Goal: Feedback & Contribution: Contribute content

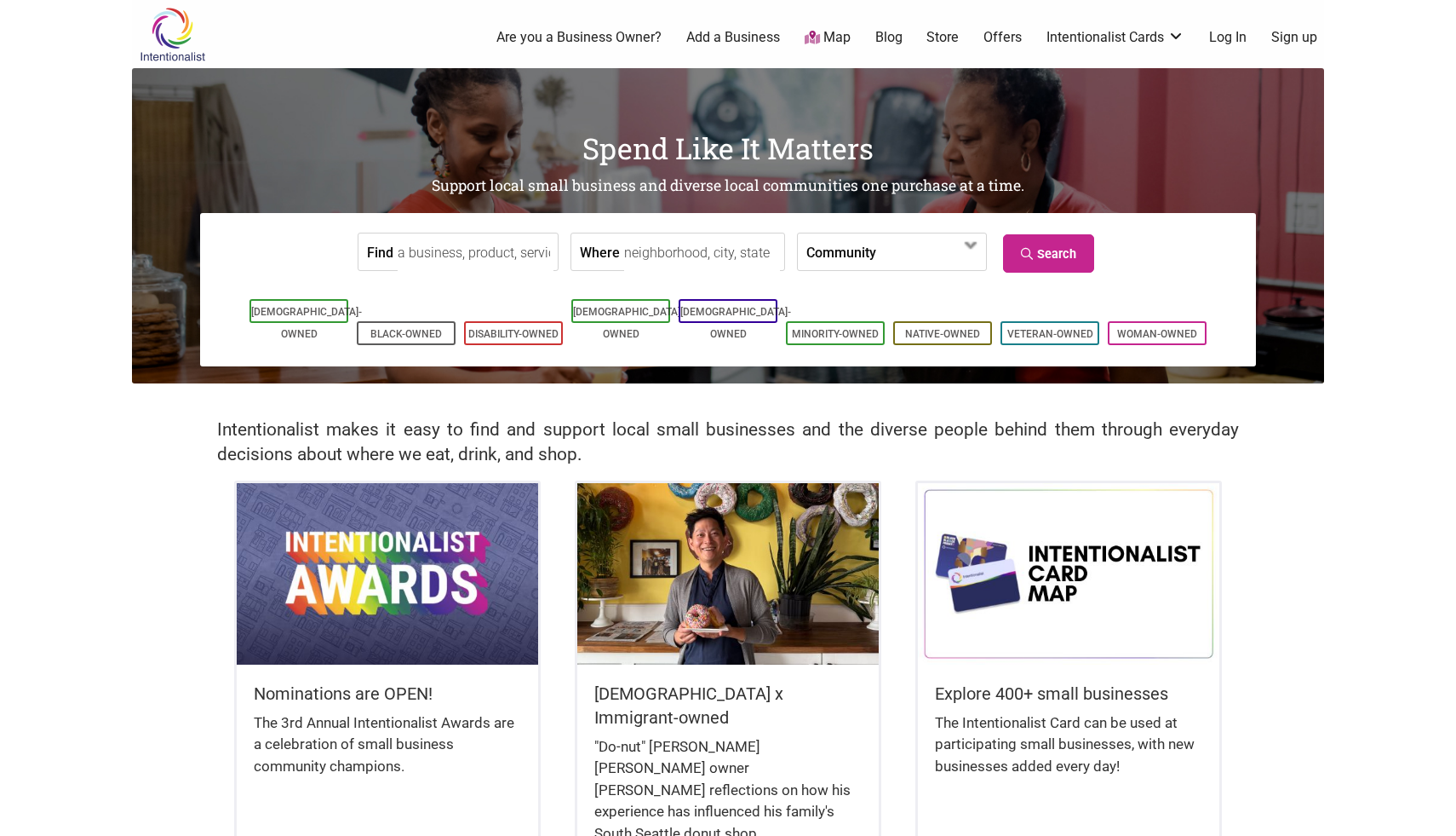
click at [738, 37] on link "Add a Business" at bounding box center [733, 37] width 94 height 19
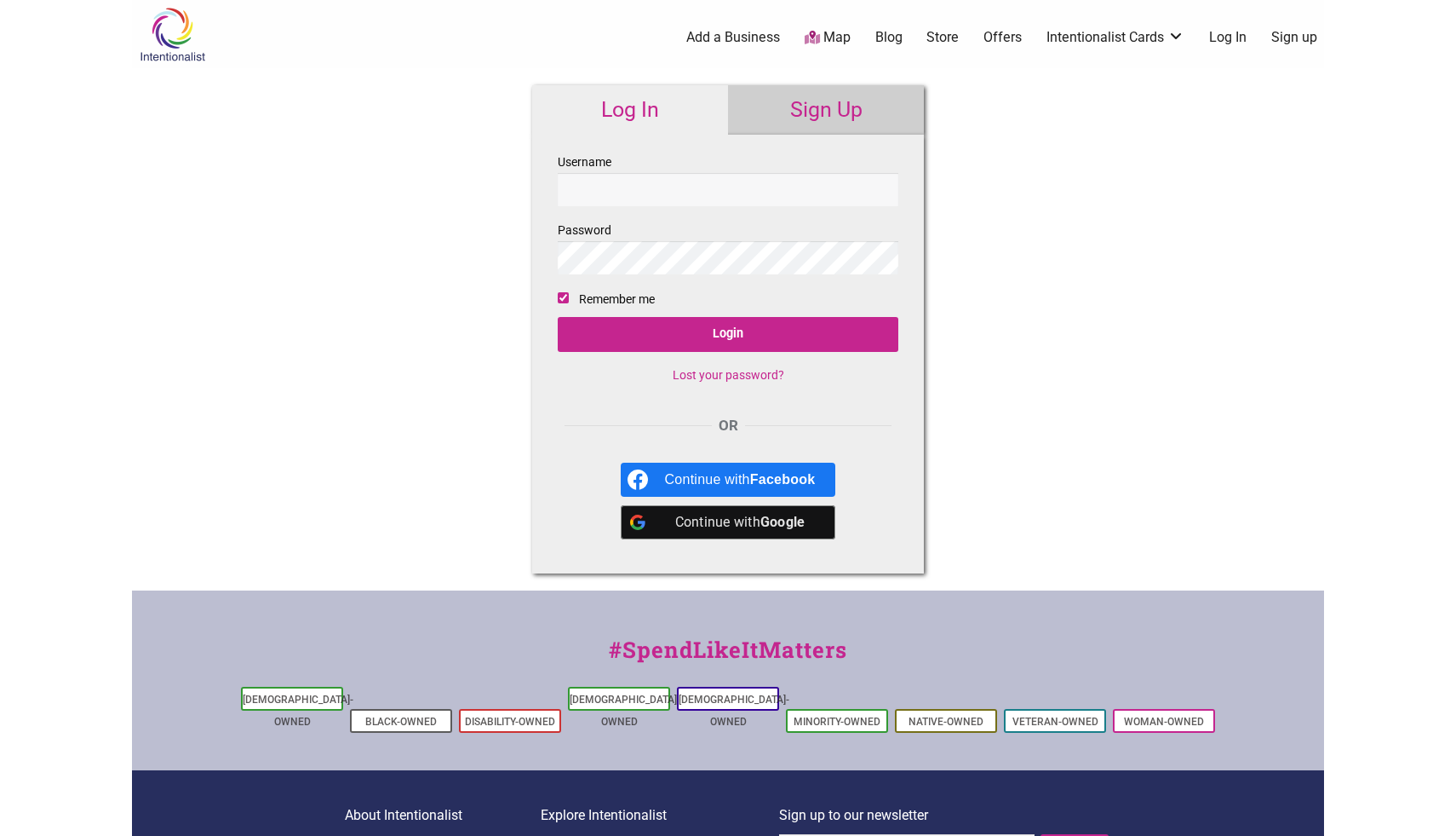
click at [903, 109] on link "Sign Up" at bounding box center [826, 110] width 195 height 50
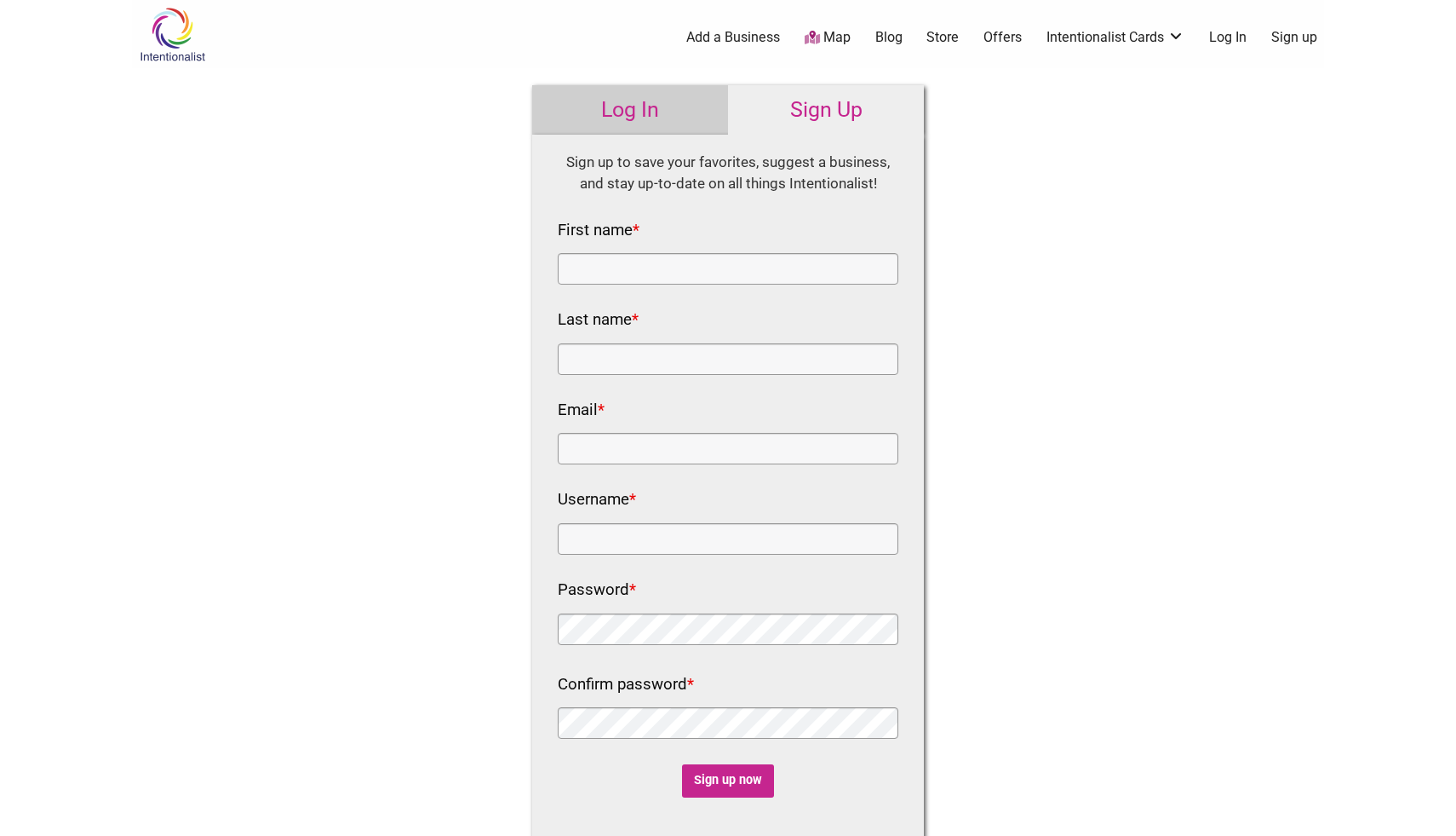
click at [1235, 36] on link "Log In" at bounding box center [1229, 37] width 38 height 19
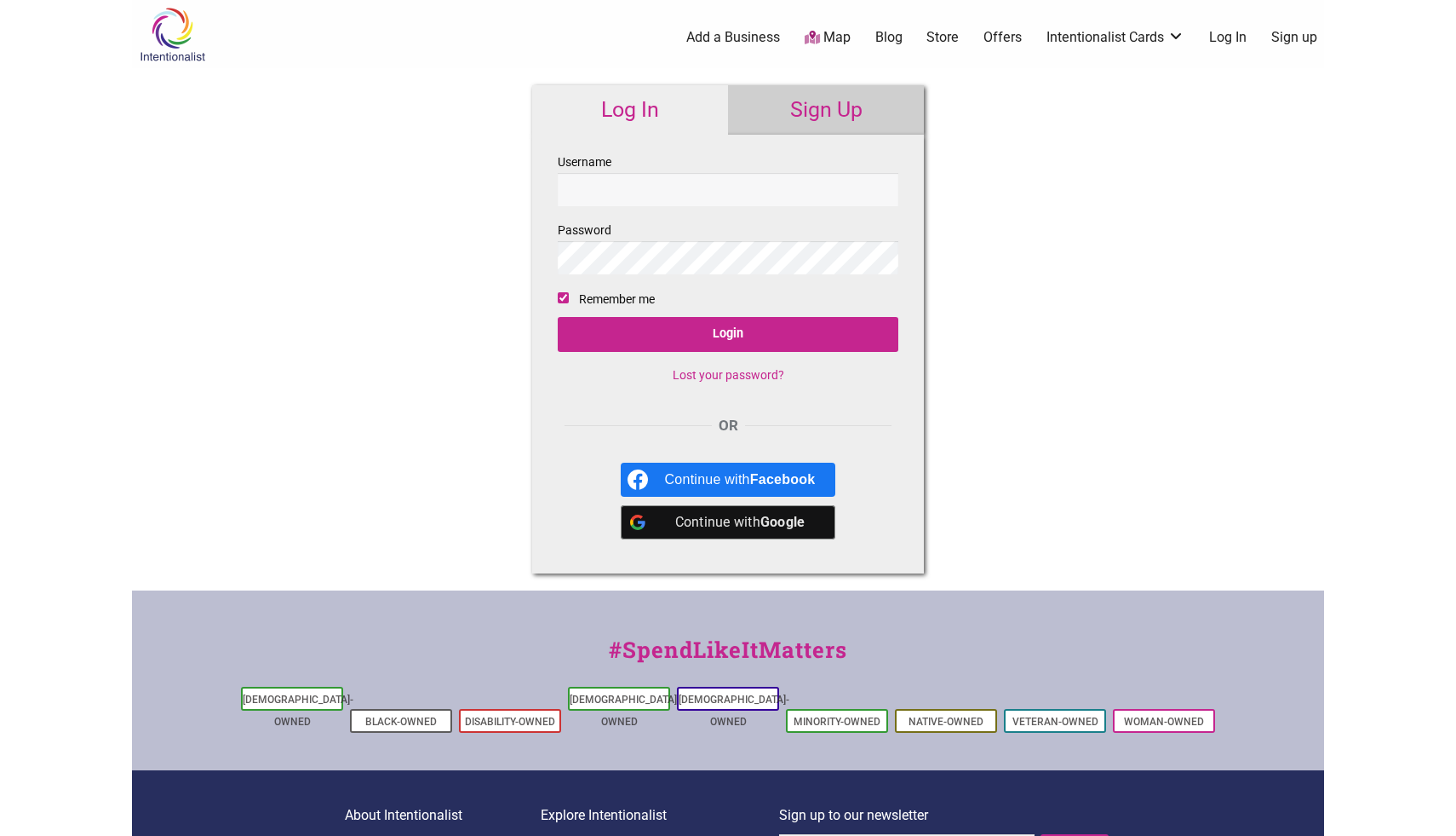
click at [1296, 36] on link "Sign up" at bounding box center [1294, 37] width 46 height 19
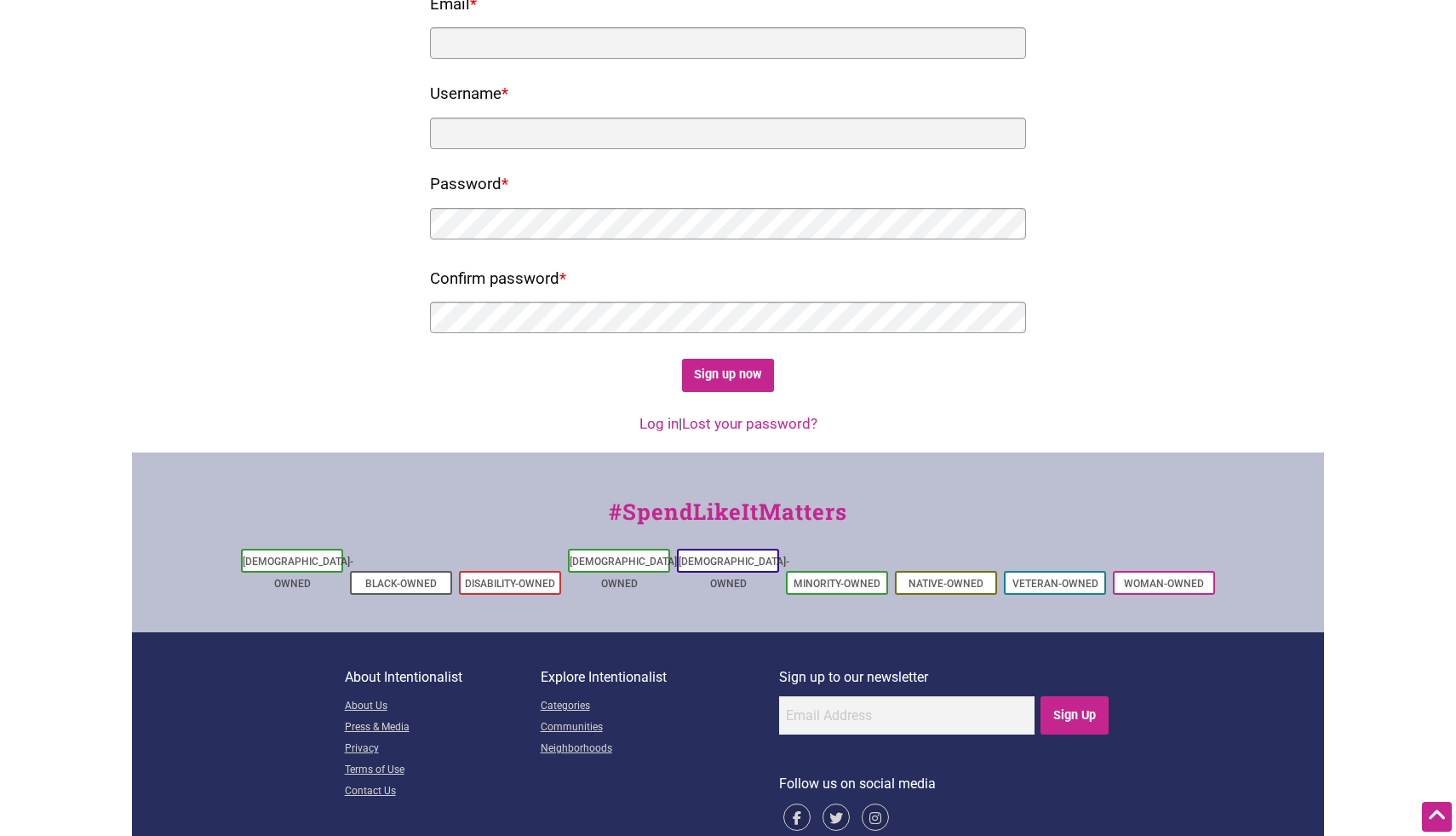
scroll to position [419, 0]
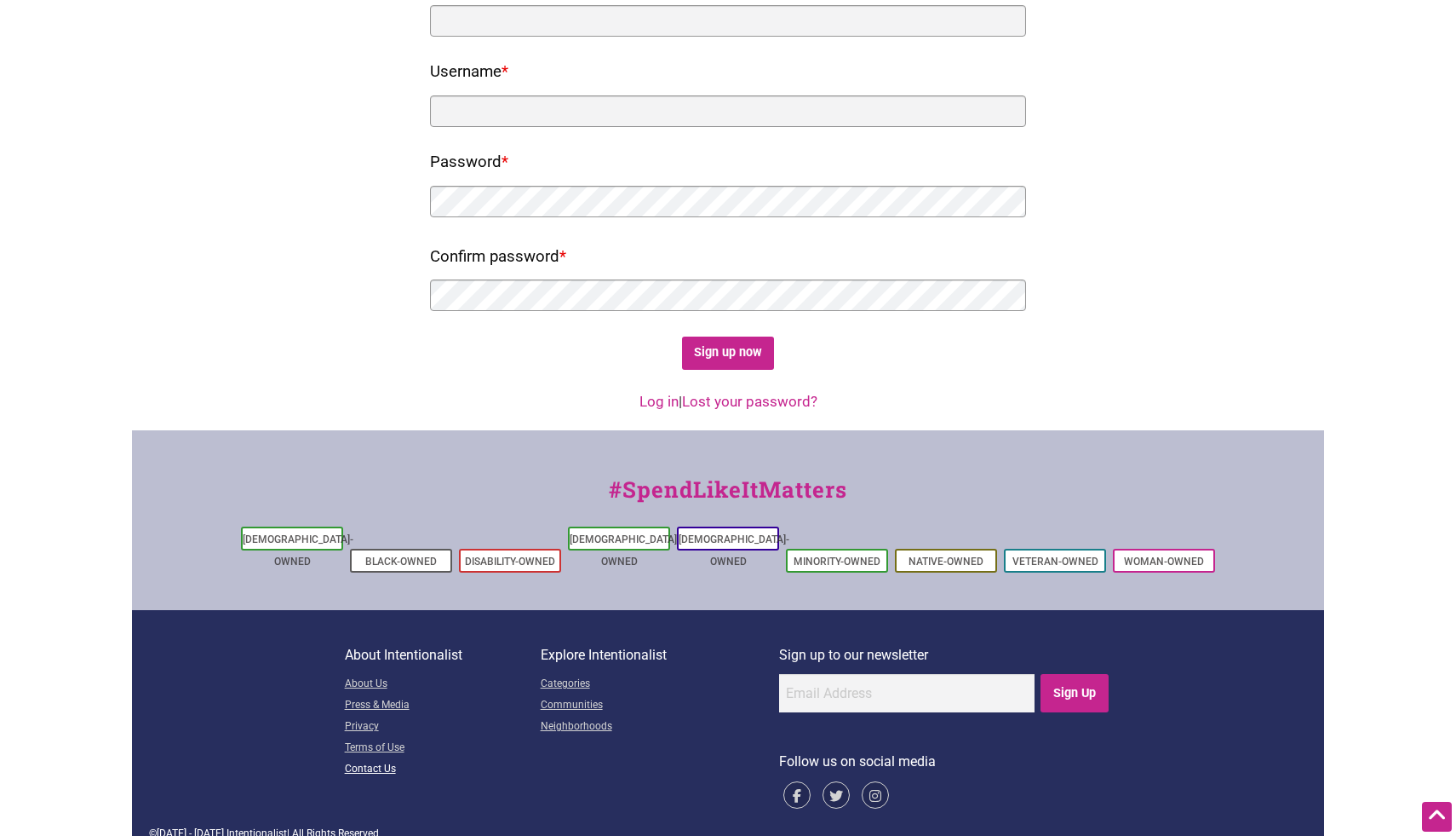
click at [365, 759] on link "Contact Us" at bounding box center [443, 769] width 195 height 21
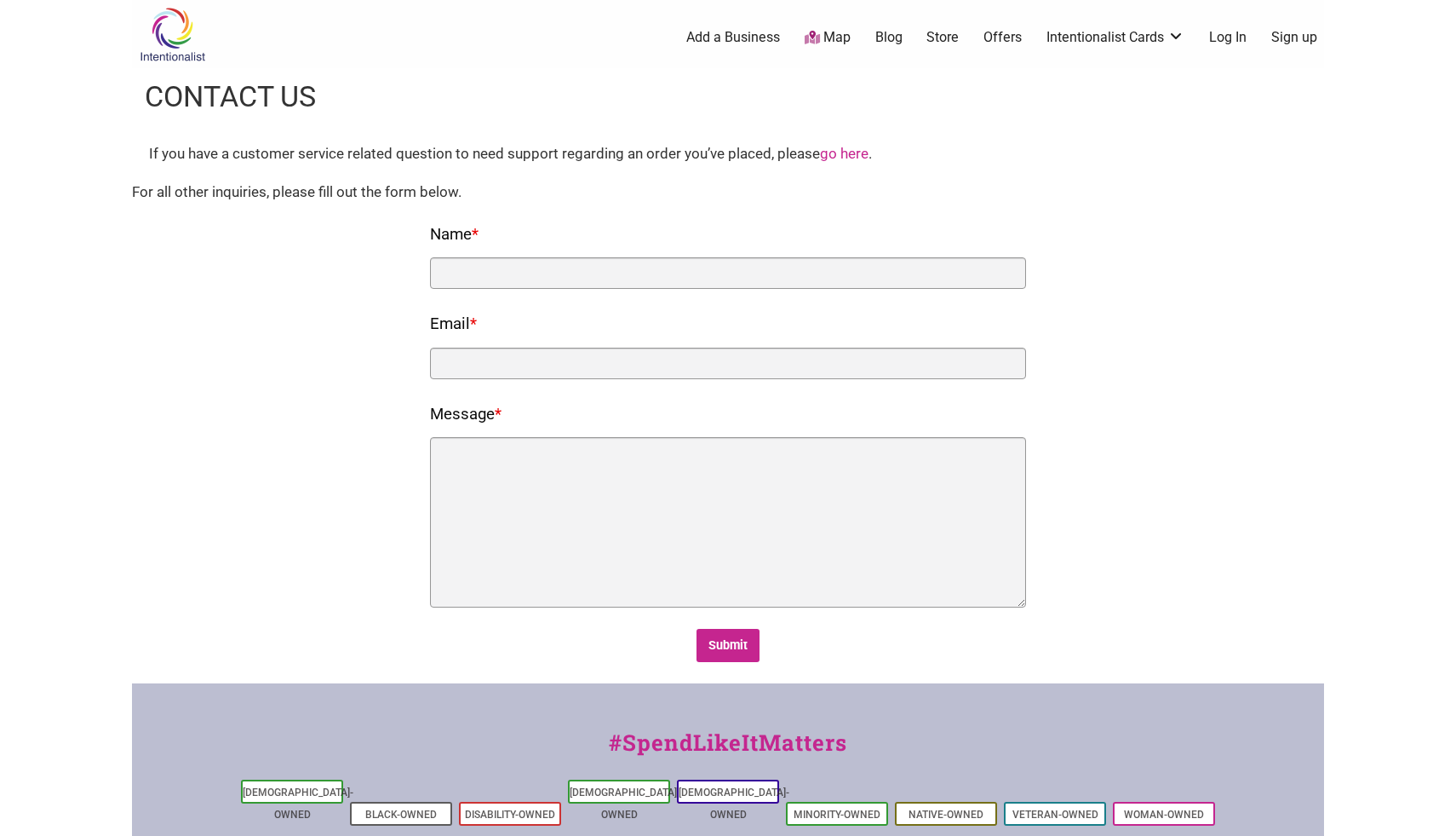
click at [1299, 34] on link "Sign up" at bounding box center [1294, 37] width 46 height 19
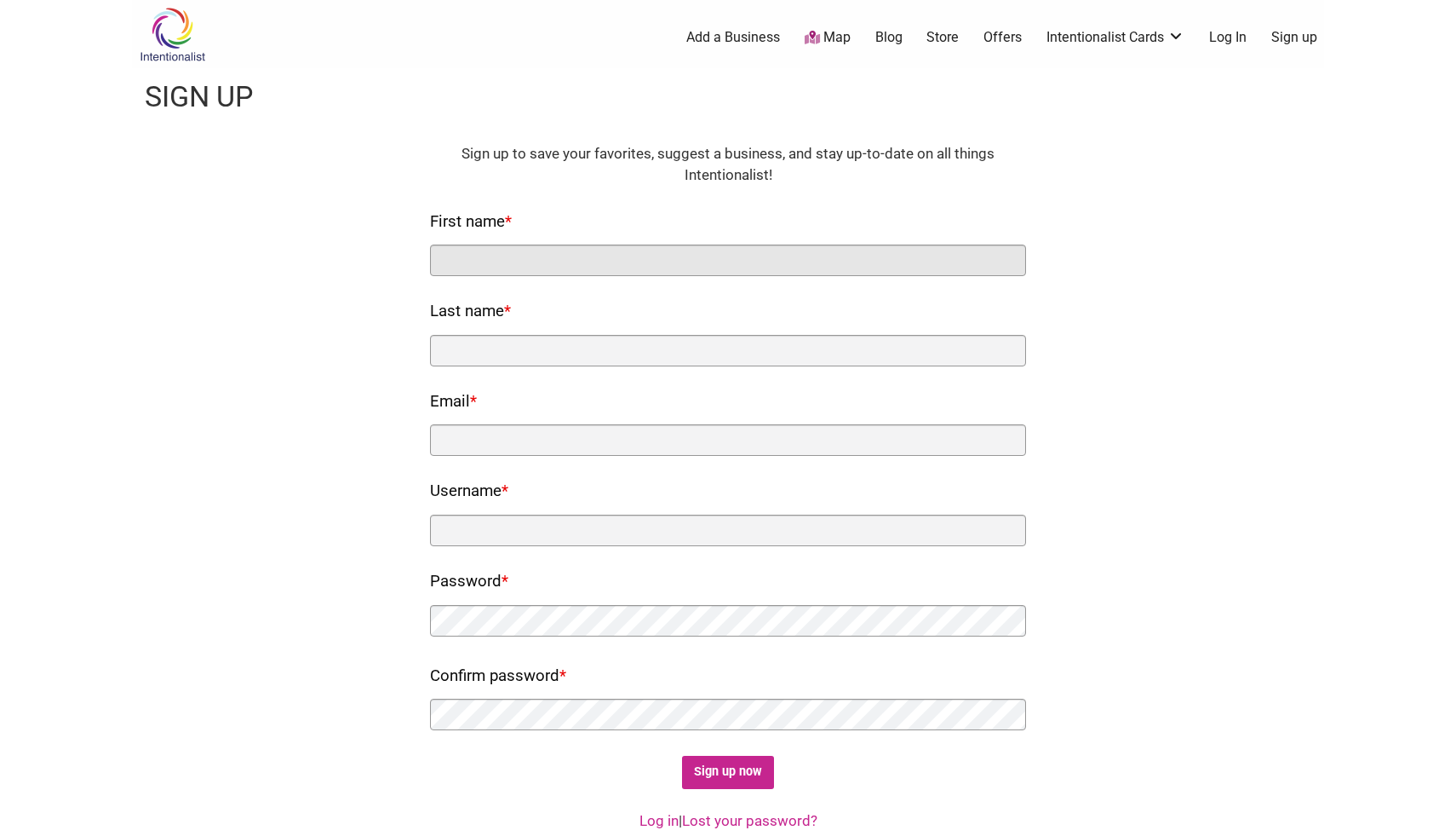
click at [530, 253] on input "First name *" at bounding box center [728, 260] width 596 height 32
type input "April"
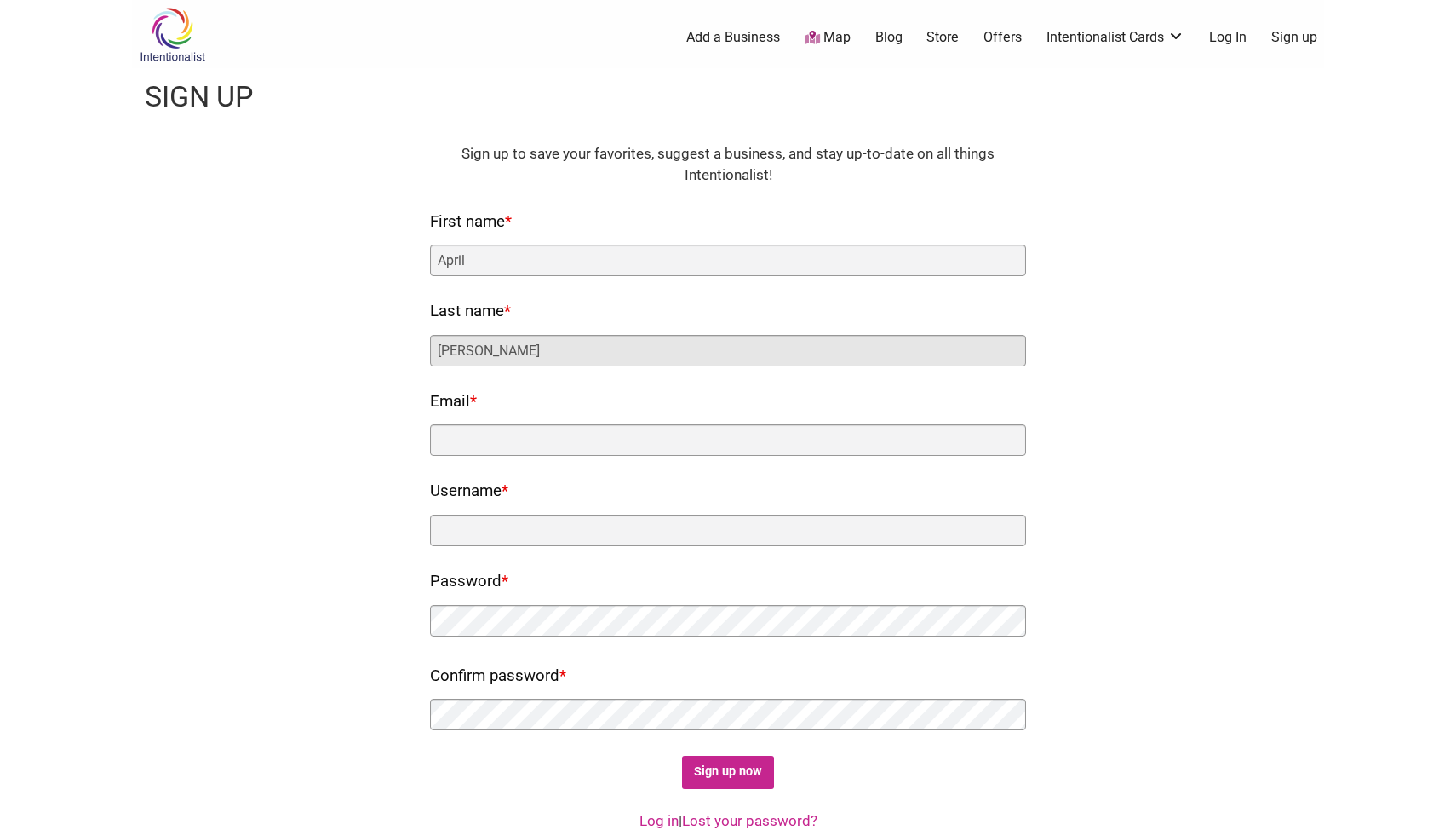
type input "Ingle"
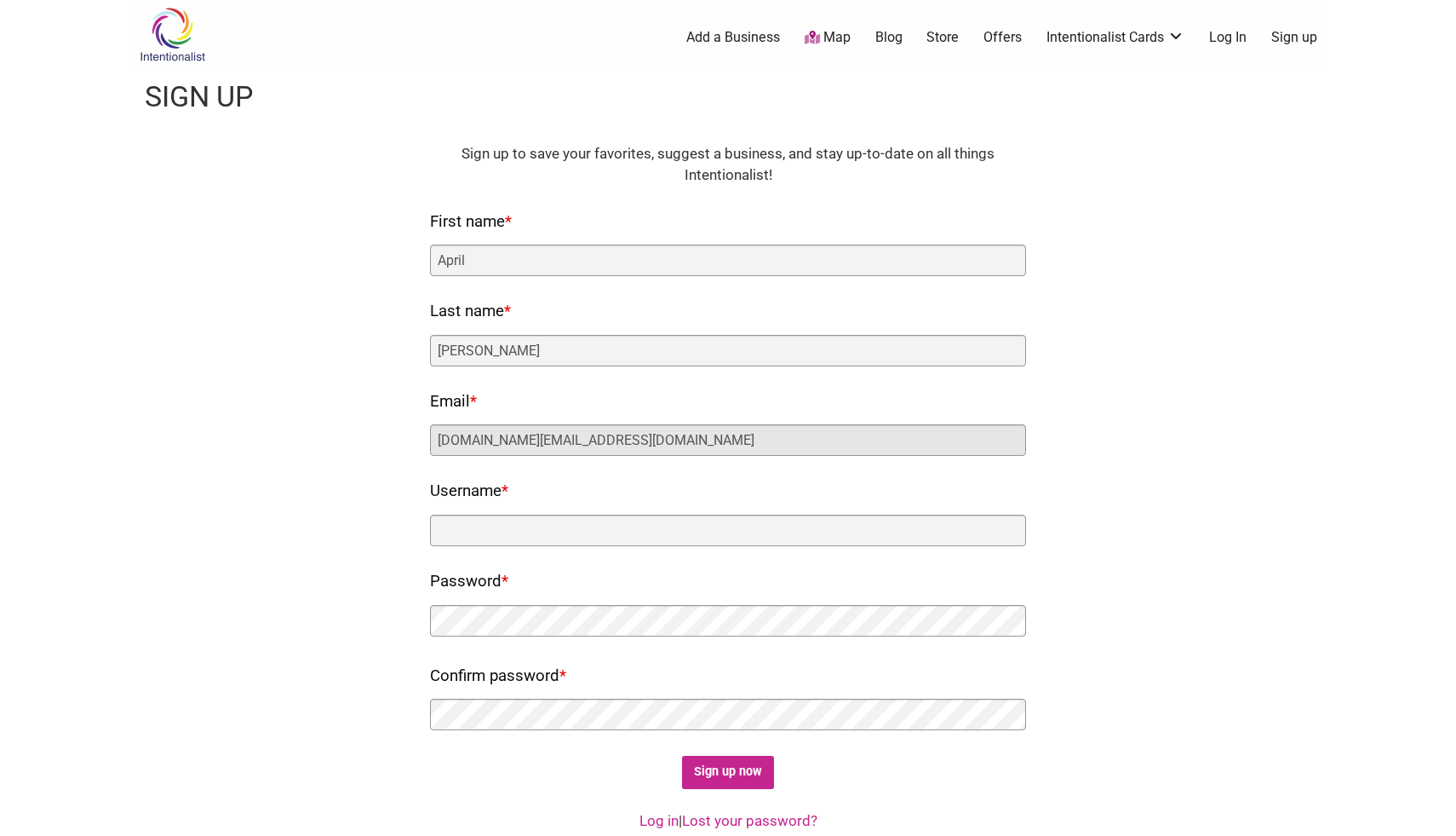
type input "k12academic.coach@gmail.com"
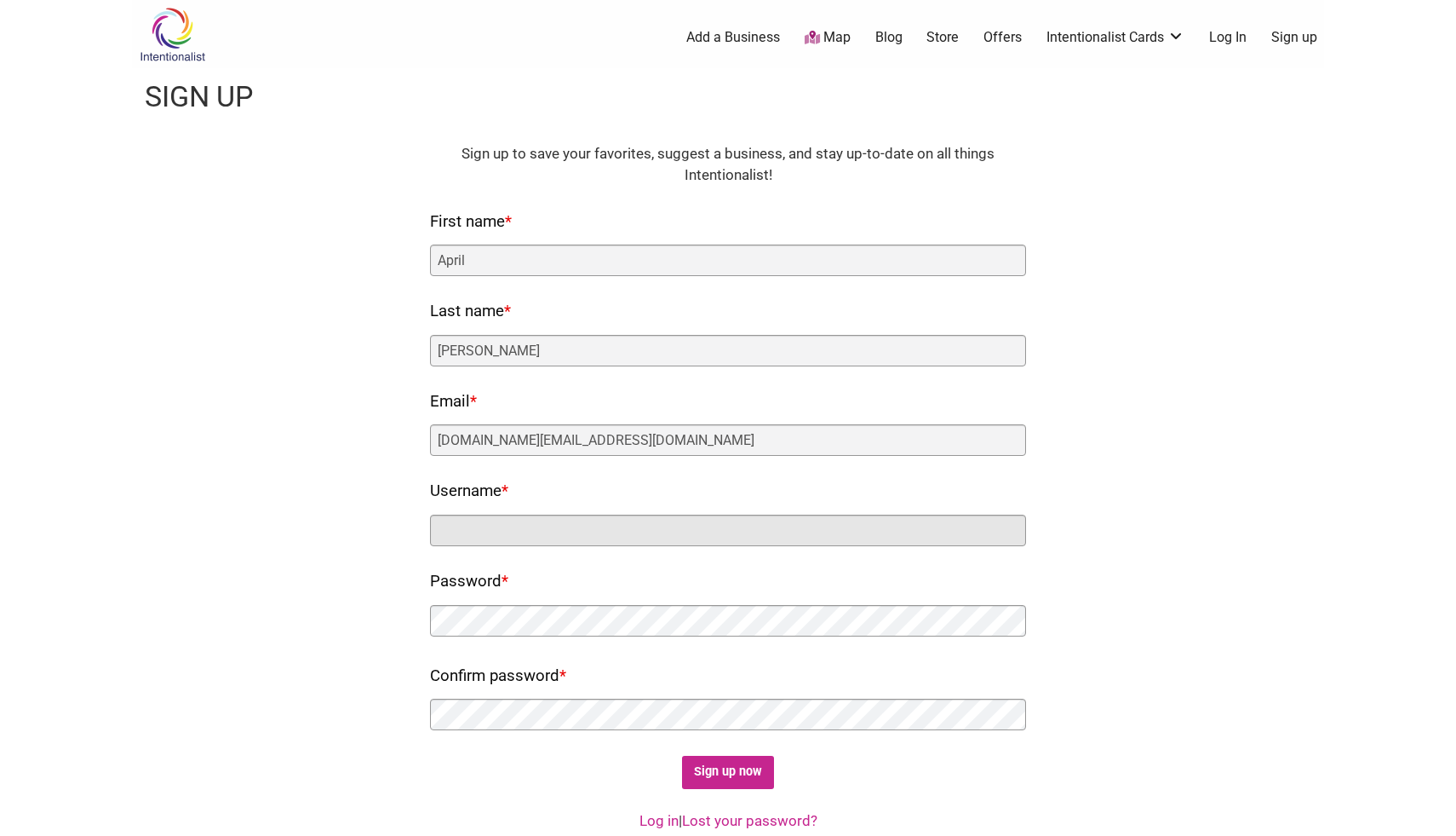
click at [477, 537] on input "Username *" at bounding box center [728, 531] width 596 height 32
type input "Modern_Marigold"
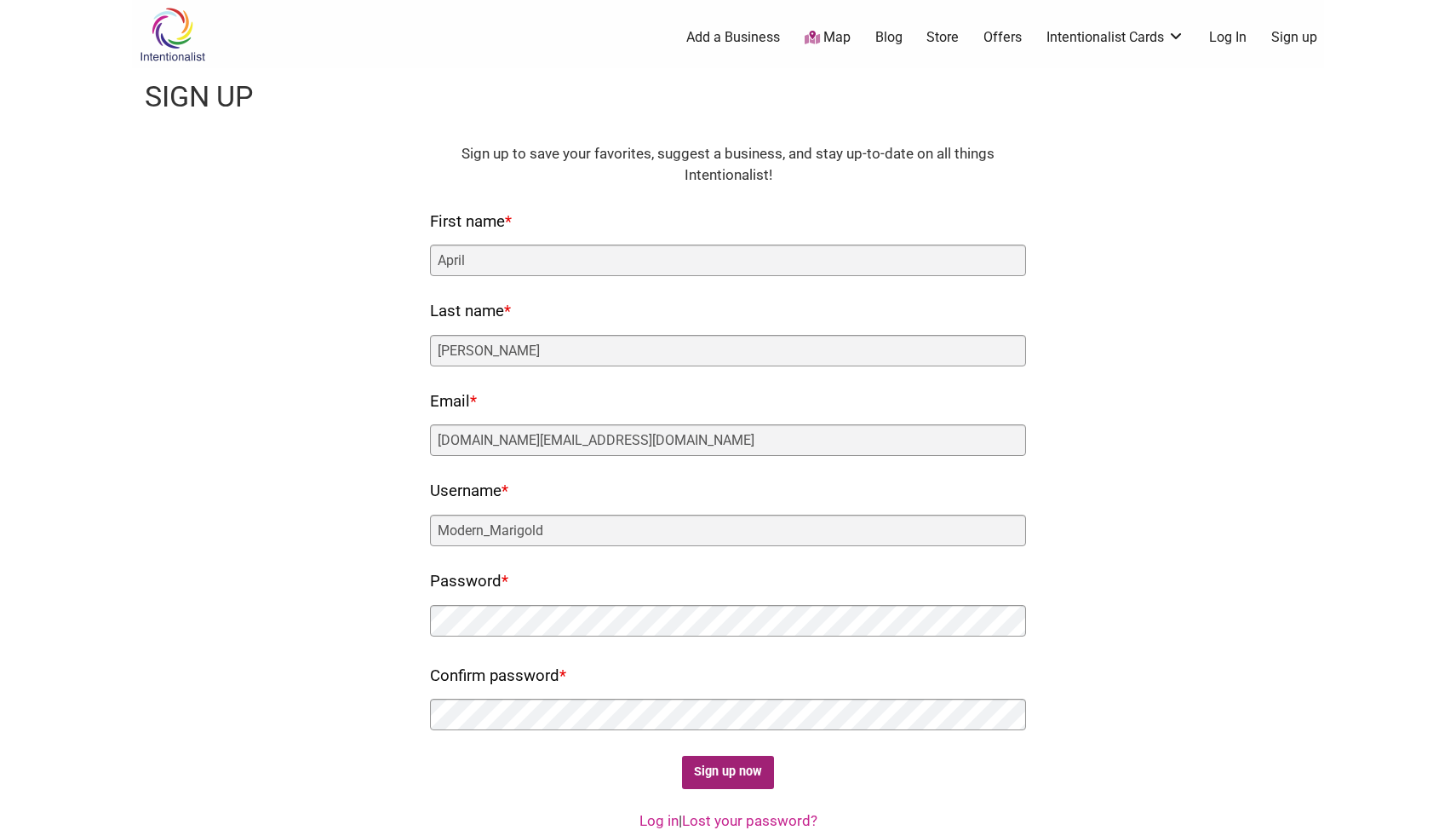
click at [741, 767] on input "Sign up now" at bounding box center [728, 772] width 93 height 33
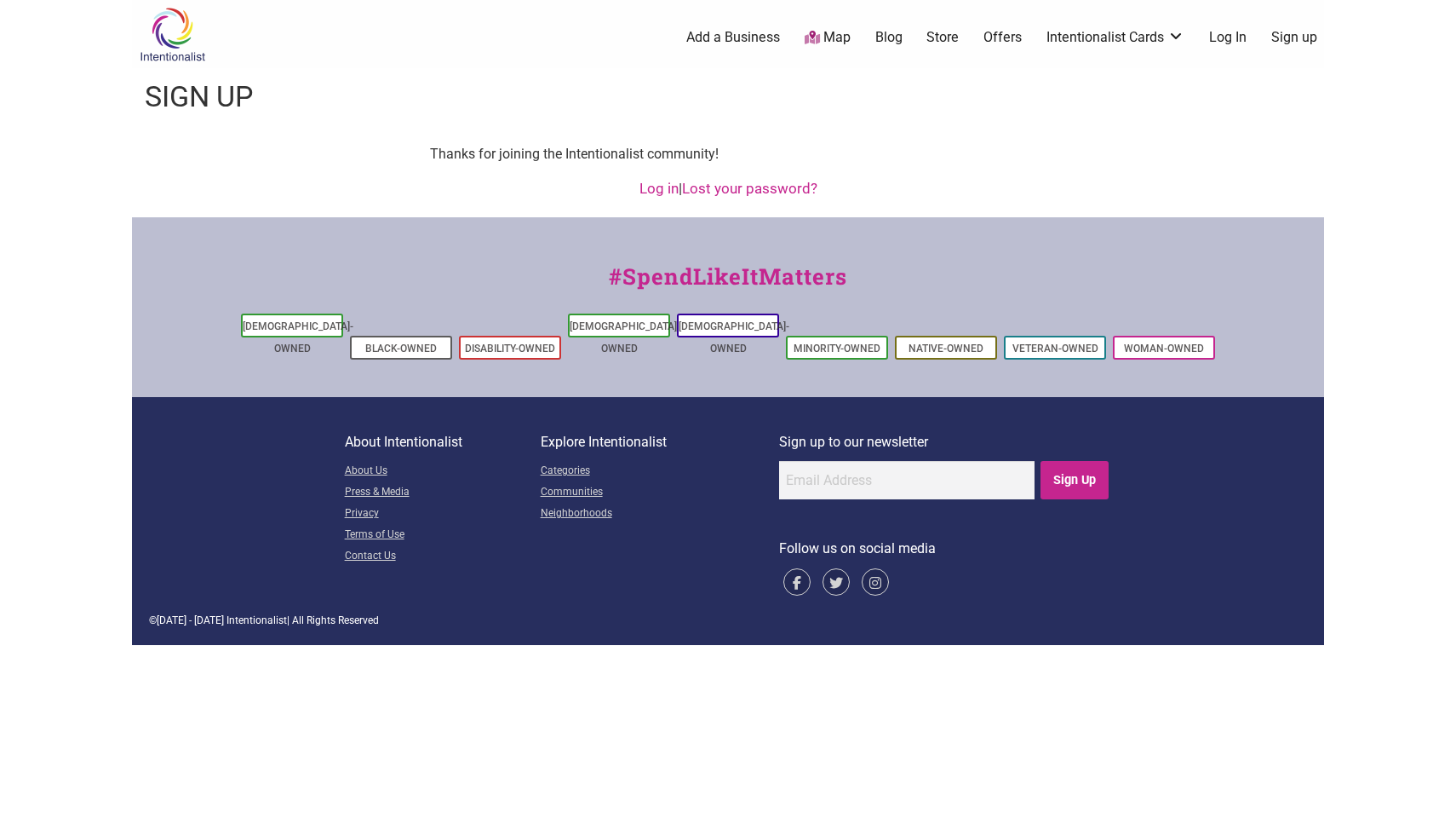
click at [647, 191] on link "Log in" at bounding box center [658, 188] width 39 height 17
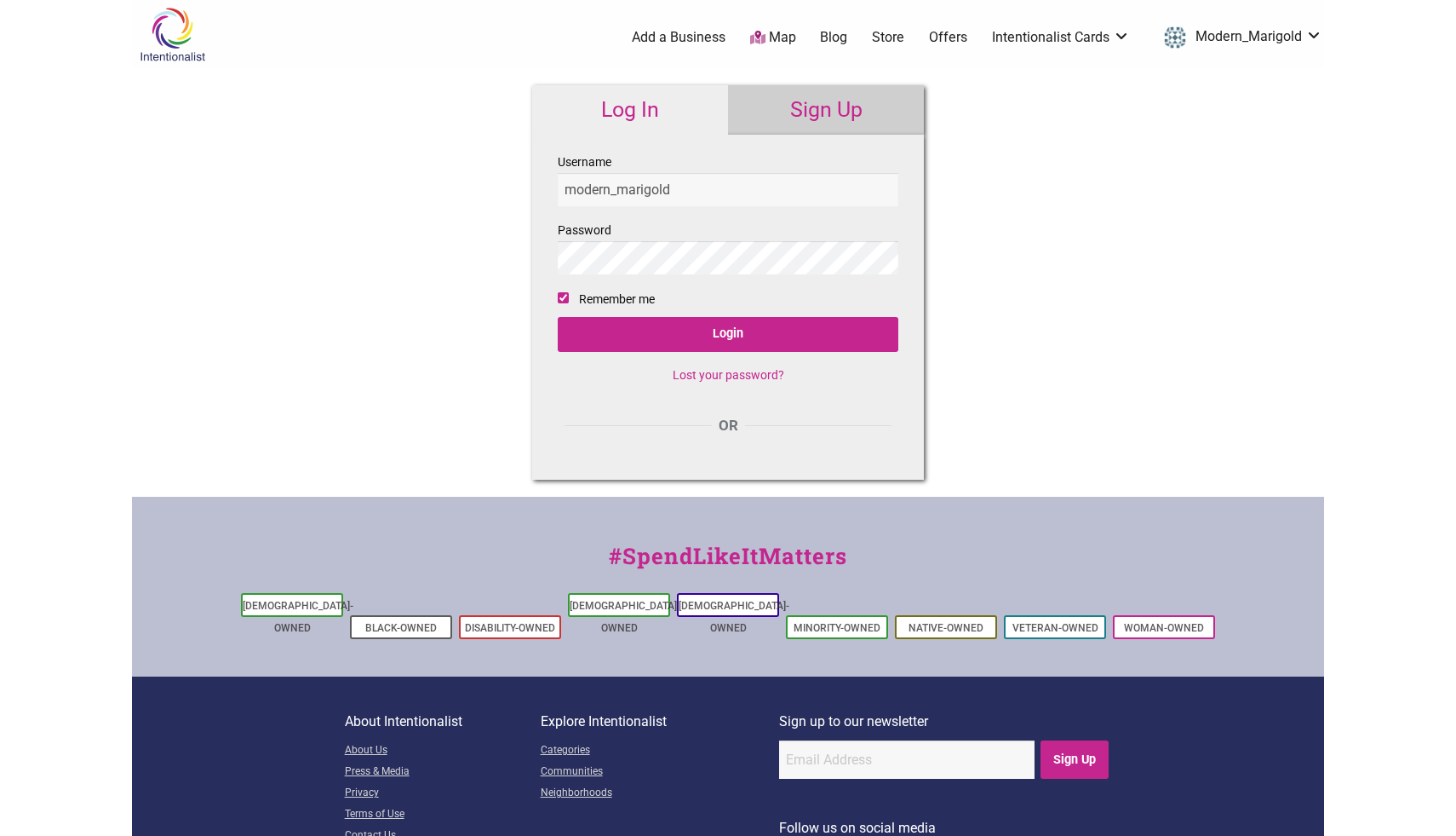
type input "modern_marigold"
click at [747, 338] on input "Login" at bounding box center [728, 334] width 341 height 35
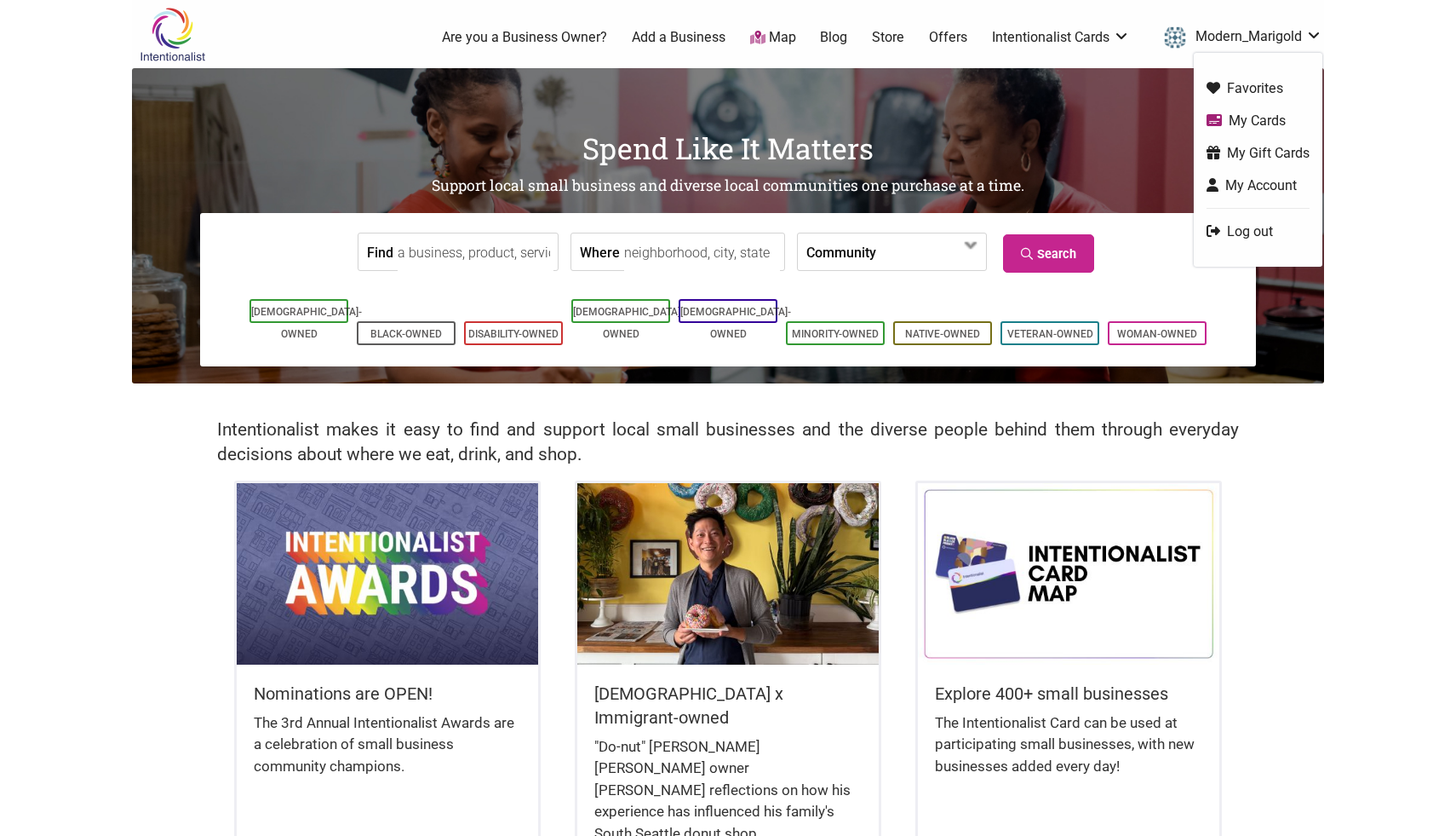
click at [554, 41] on link "Are you a Business Owner?" at bounding box center [525, 37] width 166 height 19
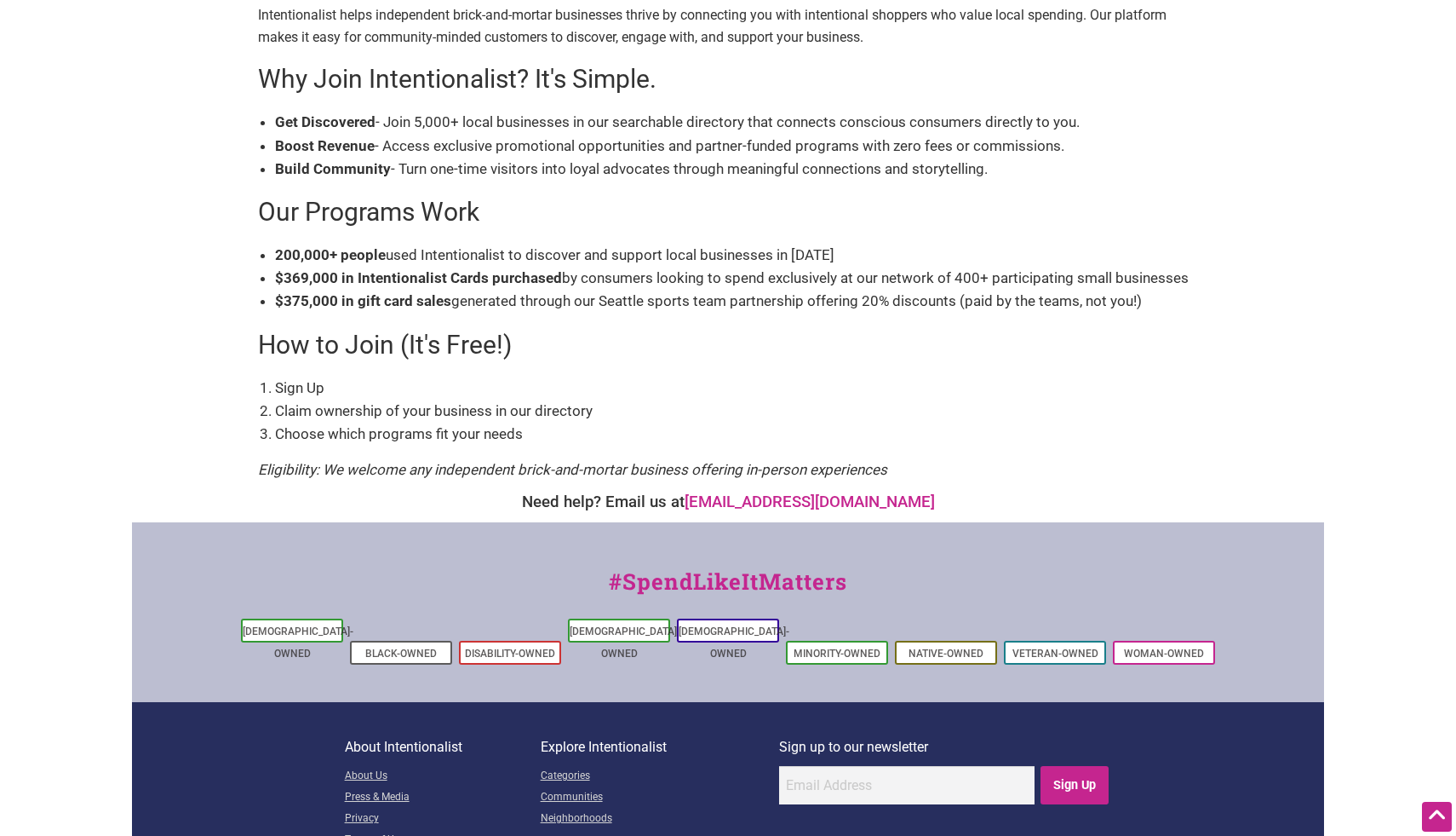
scroll to position [392, 0]
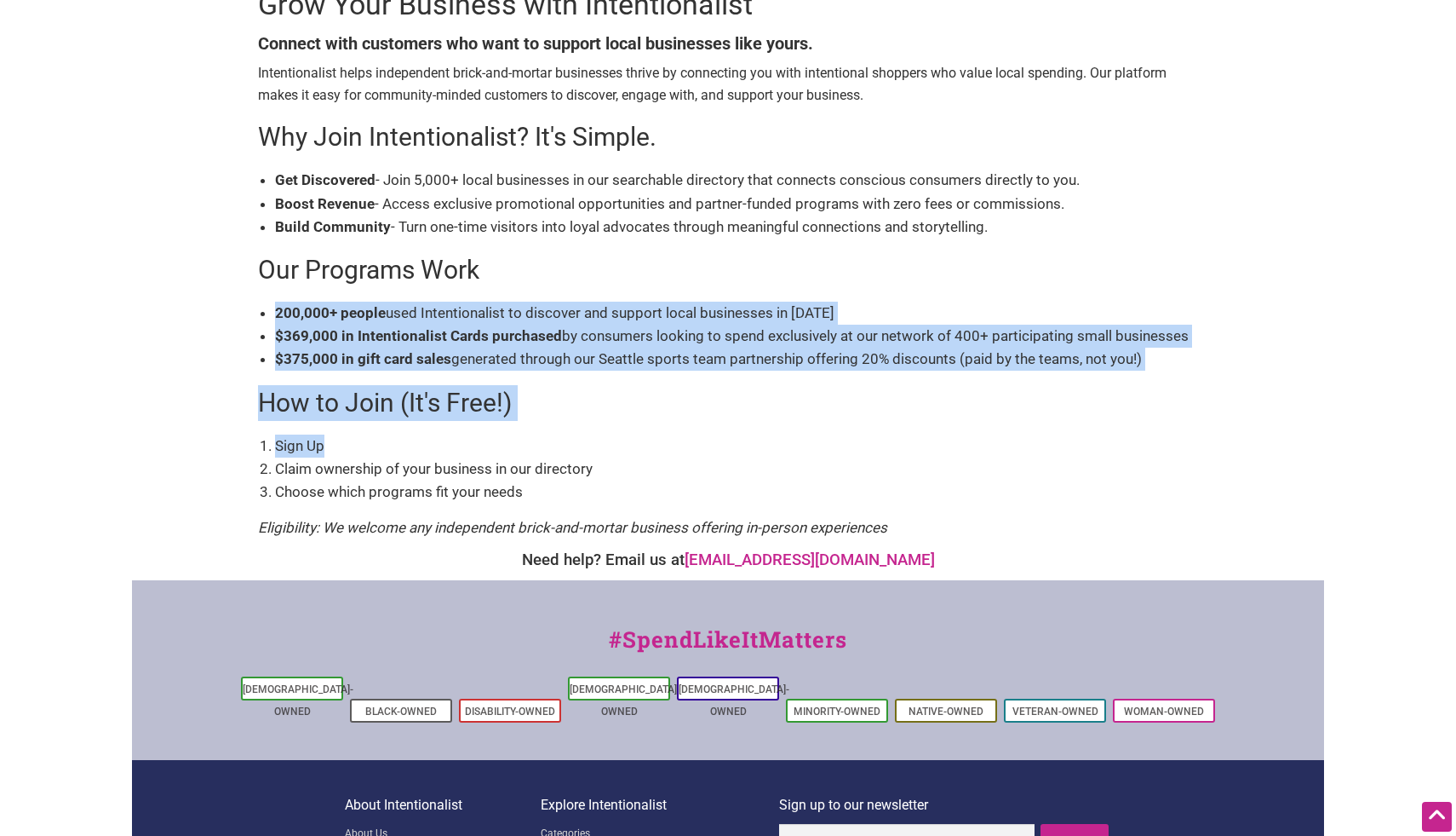
drag, startPoint x: 1456, startPoint y: 330, endPoint x: 1402, endPoint y: 258, distance: 90.0
click at [1402, 258] on html "× Menu 0 Add a Business Map Blog Store Offers Intentionalist Cards Buy Black Ca…" at bounding box center [728, 26] width 1456 height 836
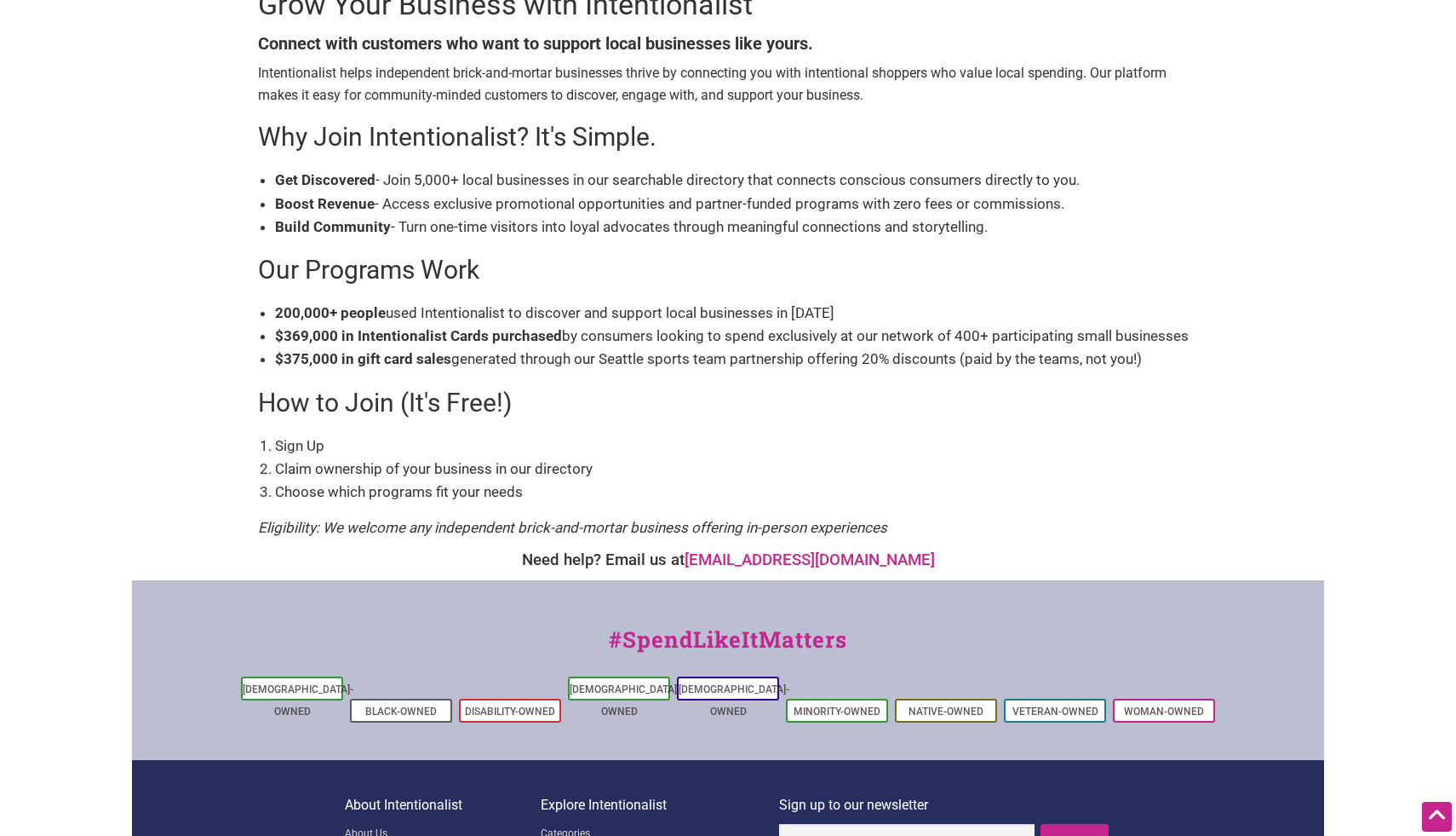
click at [1409, 444] on html "× Menu 0 Add a Business Map Blog Store Offers Intentionalist Cards Buy Black Ca…" at bounding box center [728, 26] width 1456 height 836
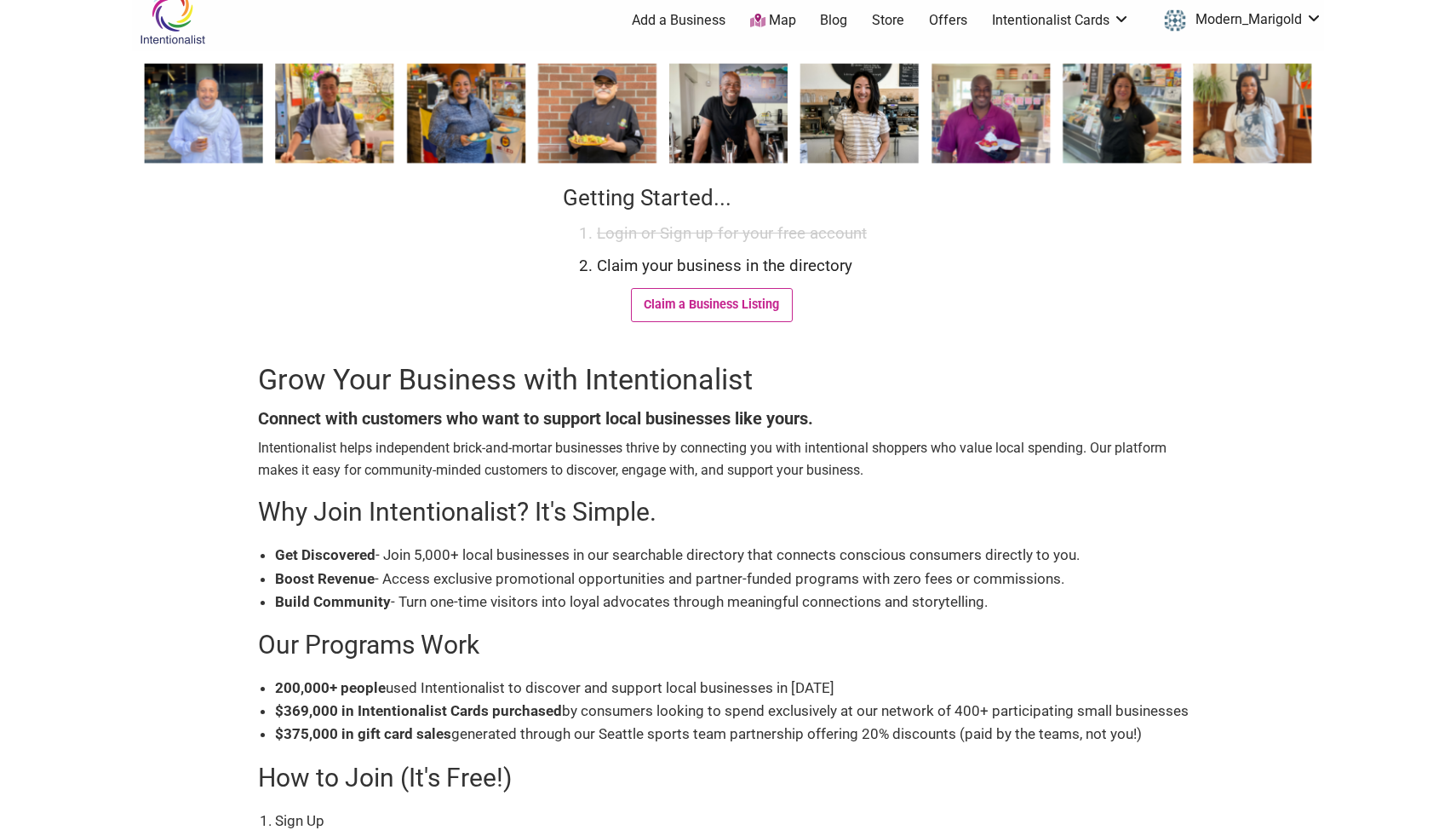
scroll to position [0, 0]
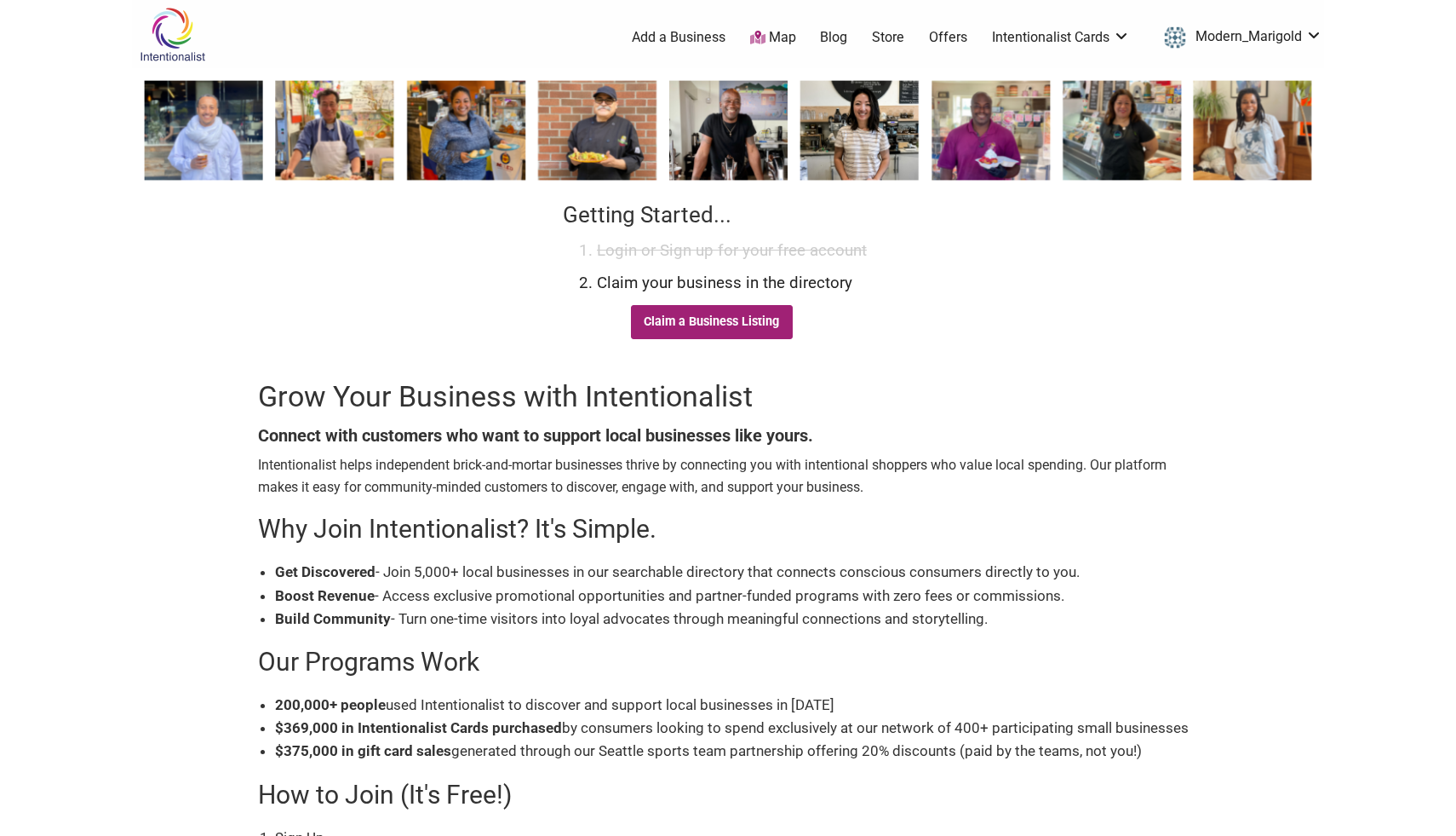
click at [719, 313] on link "Claim a Business Listing" at bounding box center [712, 322] width 162 height 34
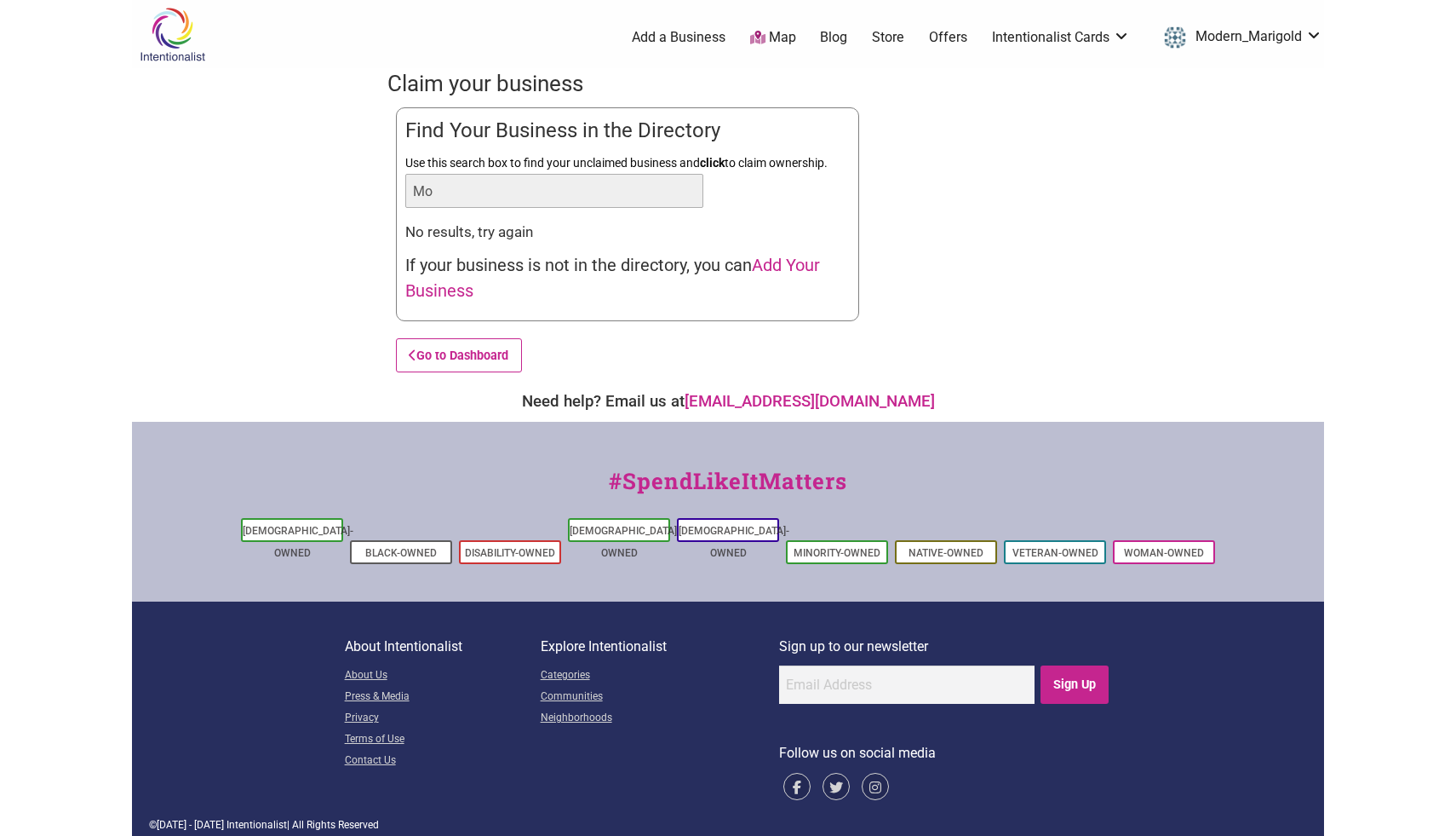
type input "M"
type input "The Modern Marigold"
click at [770, 265] on span "Add Your Business" at bounding box center [613, 277] width 415 height 46
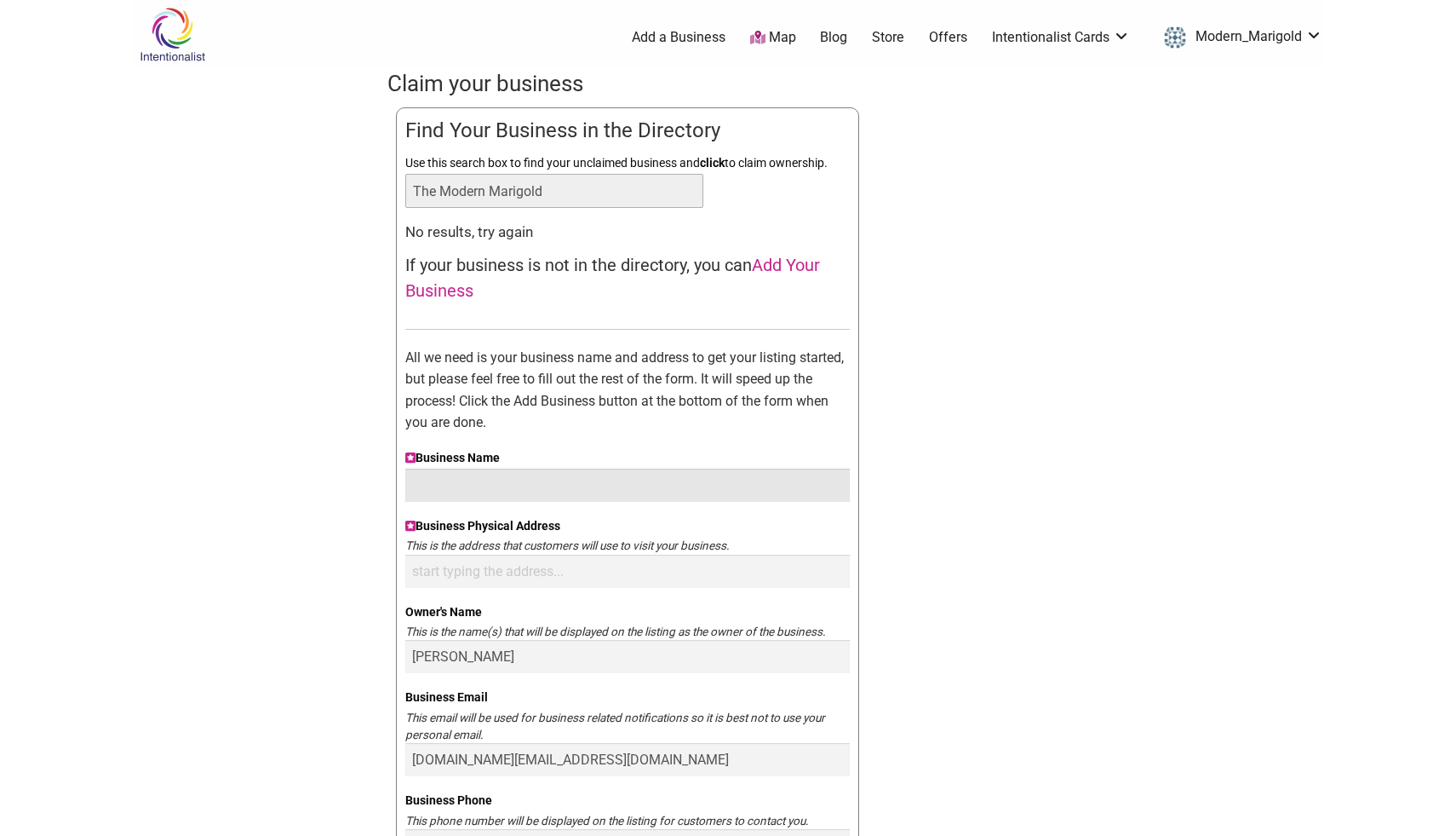
click at [443, 488] on input "Business Name" at bounding box center [628, 485] width 445 height 33
type input "The Modern Marigold"
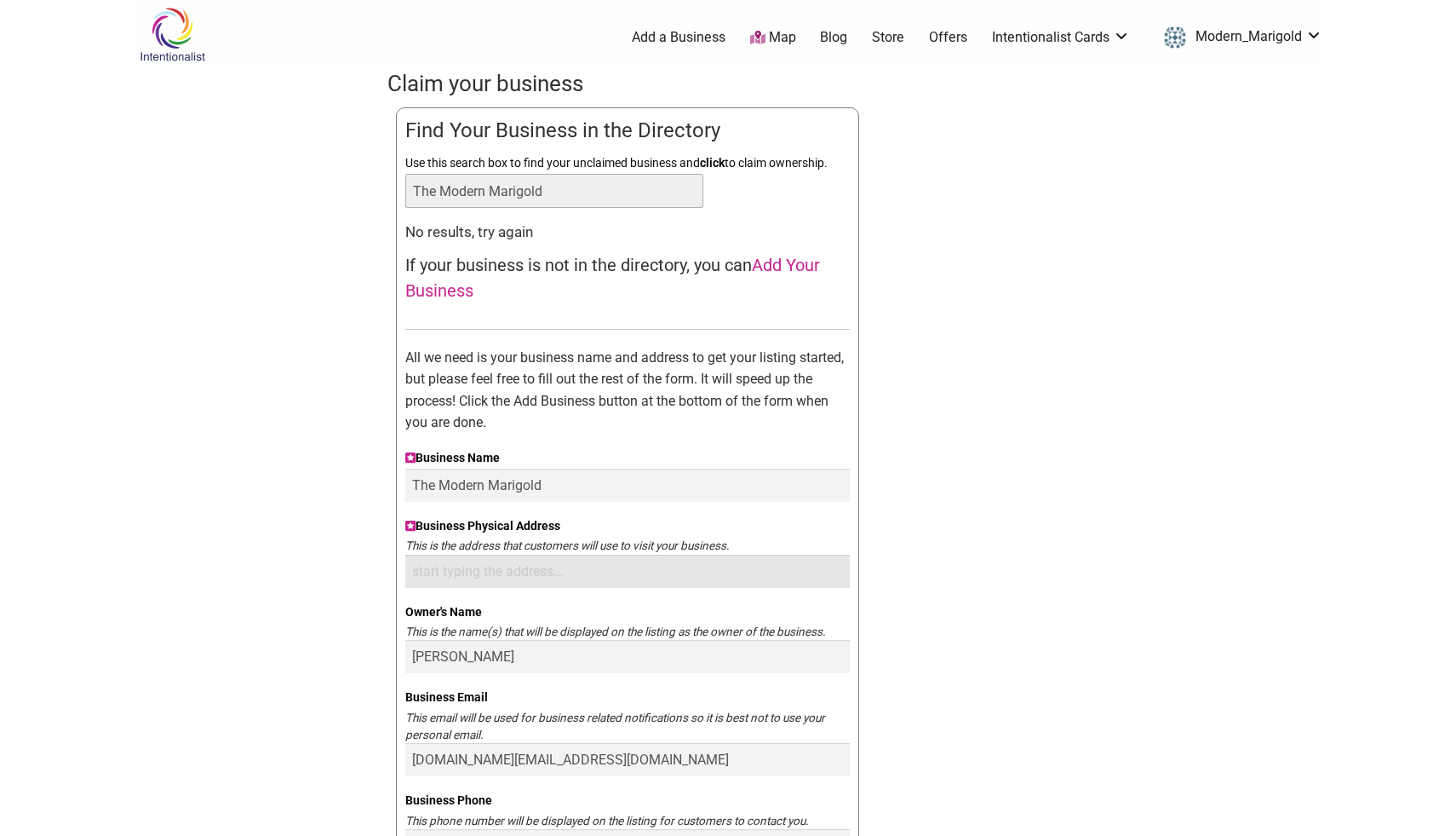
click at [445, 568] on input "Business Physical Address" at bounding box center [628, 571] width 445 height 33
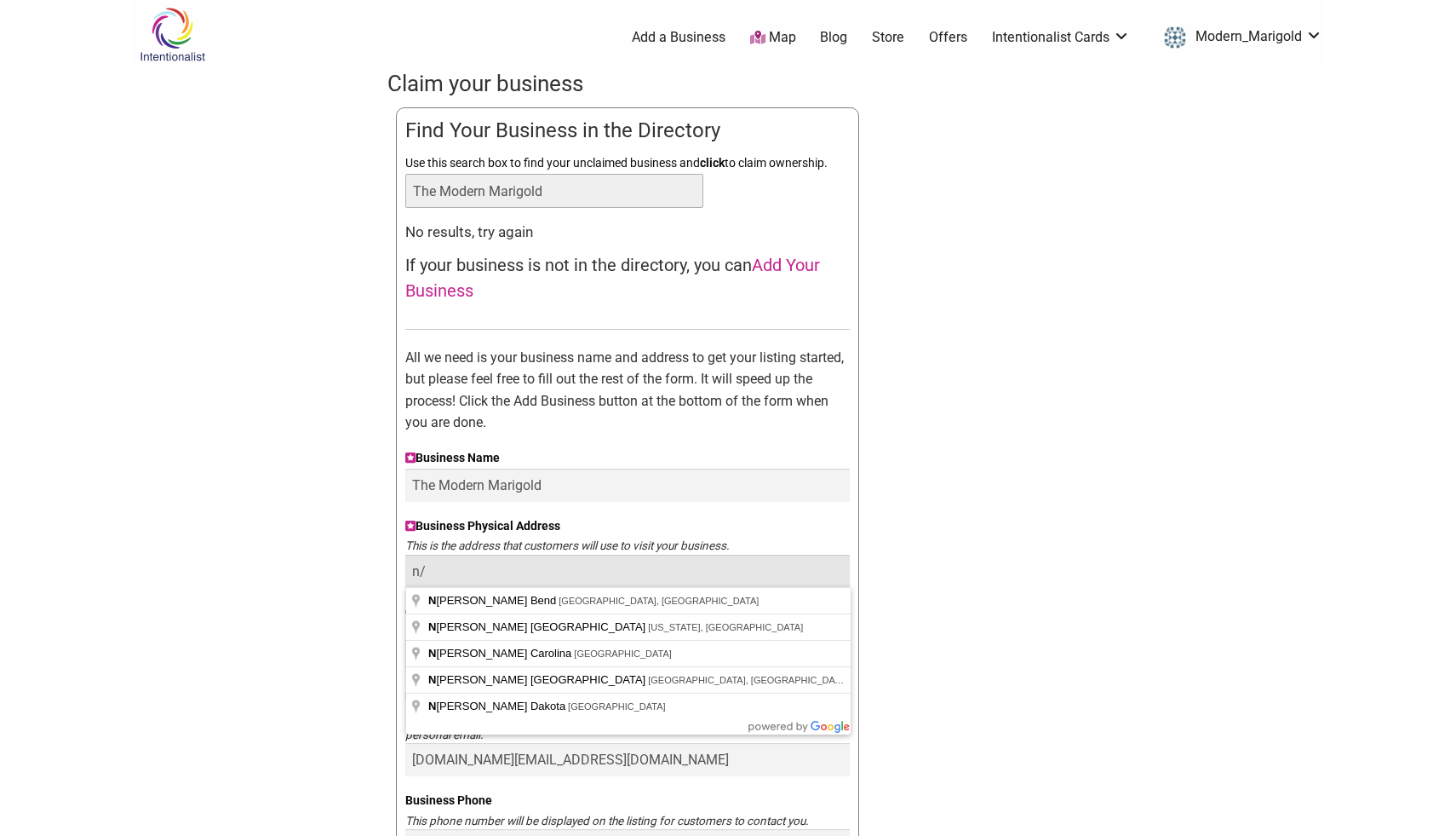
type input "n"
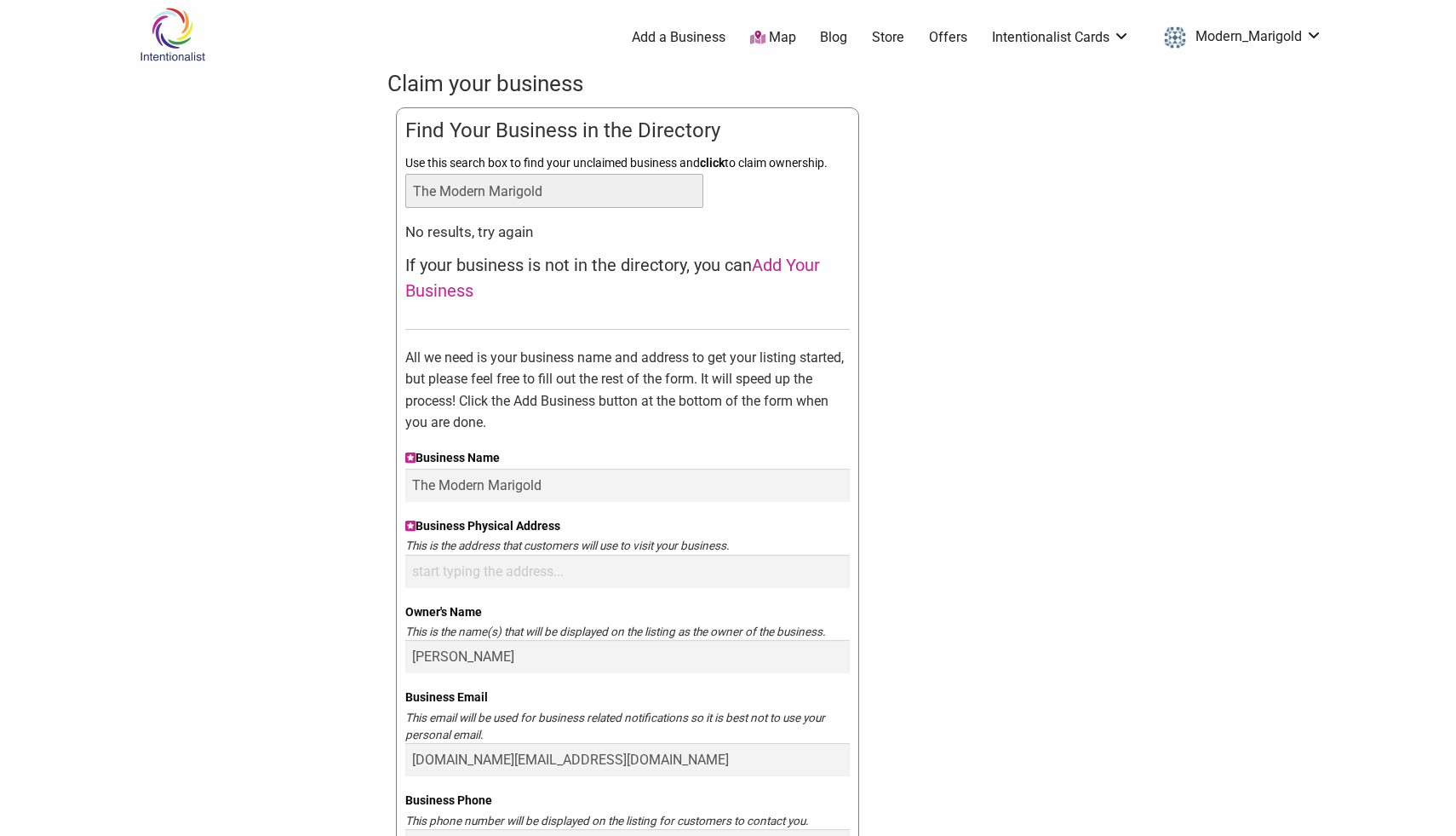
click at [913, 529] on div "Claim your business You are currently the owner of: Updating... Find Your Busin…" at bounding box center [728, 724] width 681 height 1313
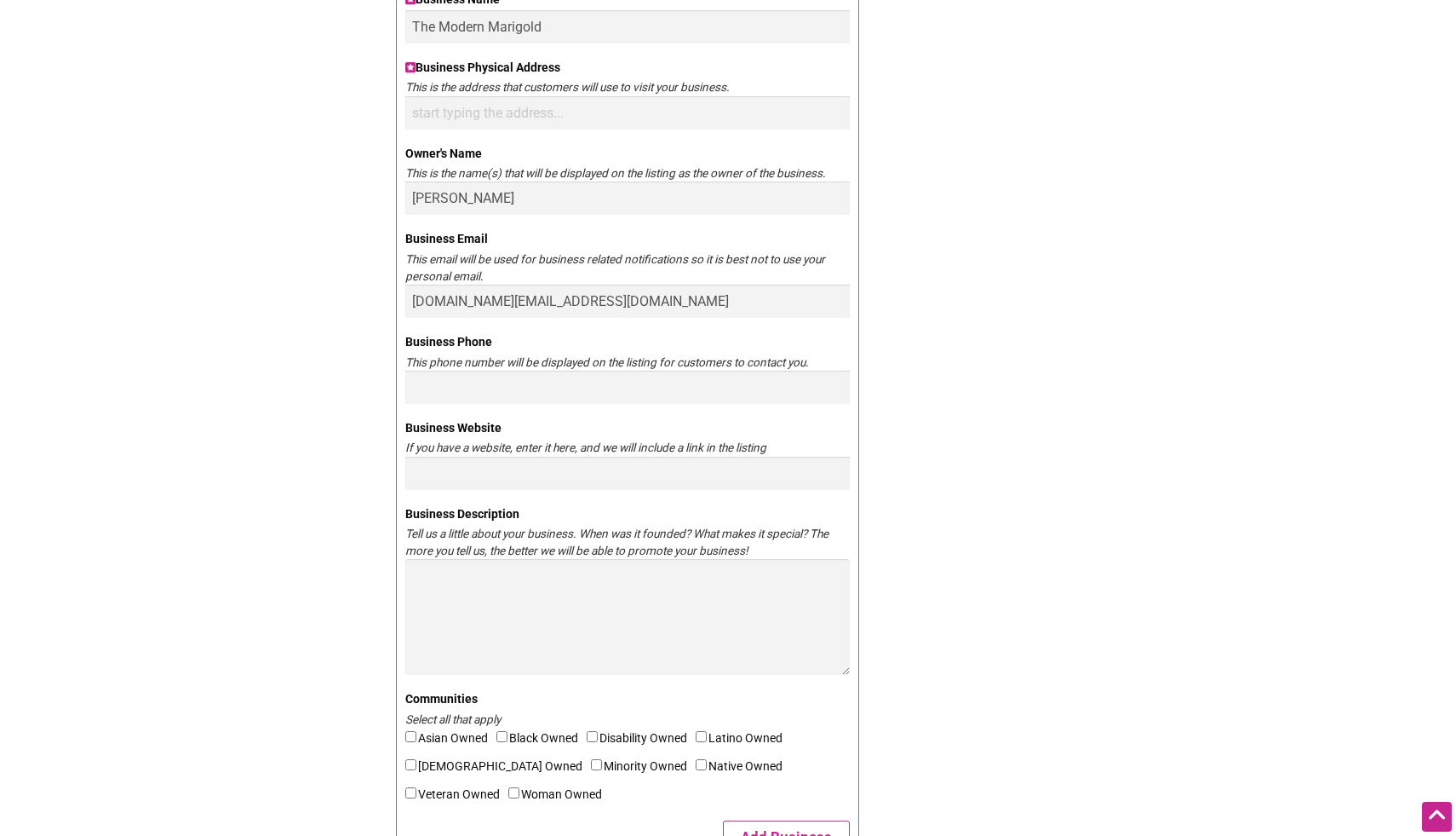
scroll to position [477, 0]
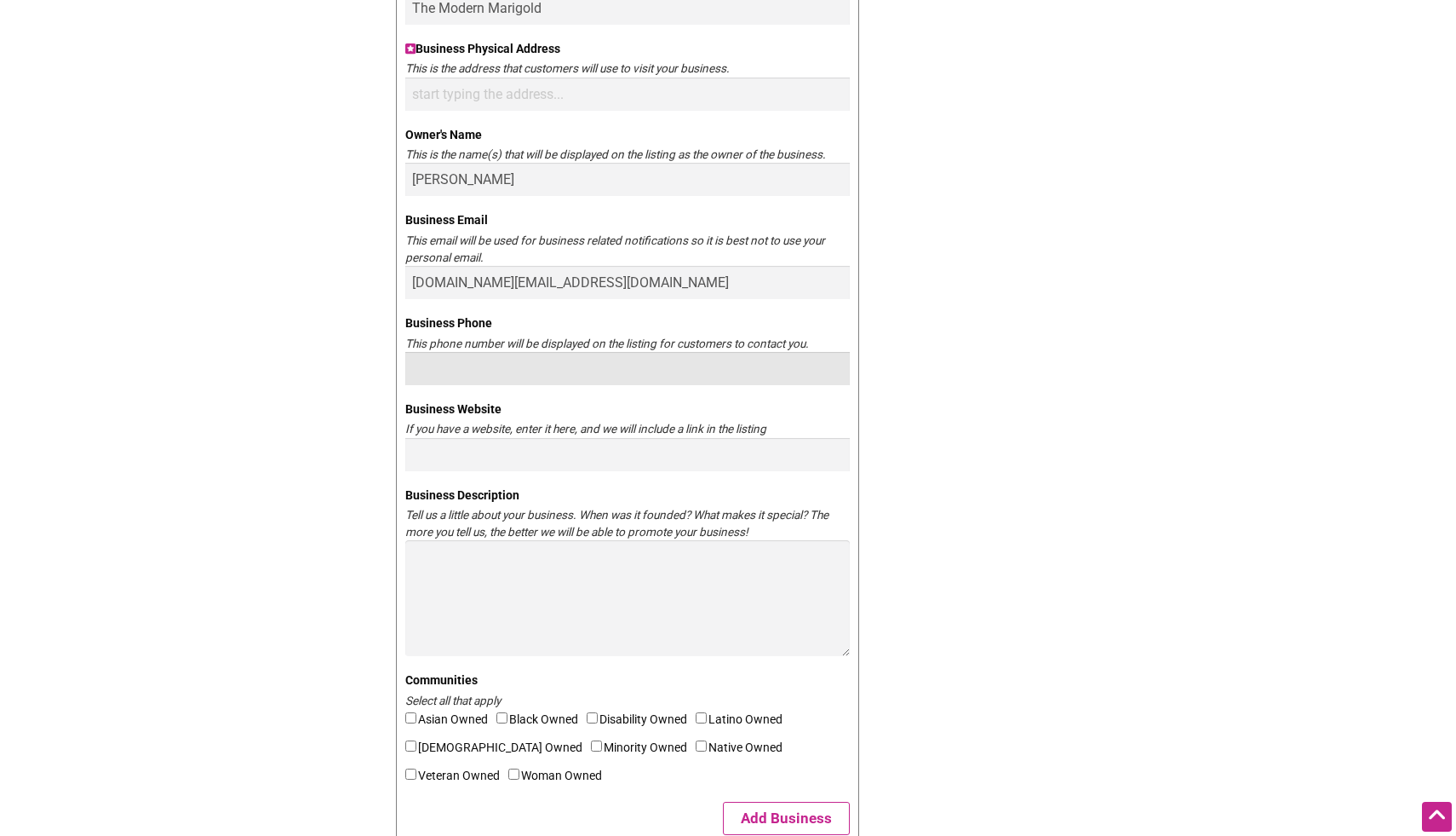
click at [422, 364] on input "Business Phone" at bounding box center [628, 368] width 445 height 33
type input "425-405-0112"
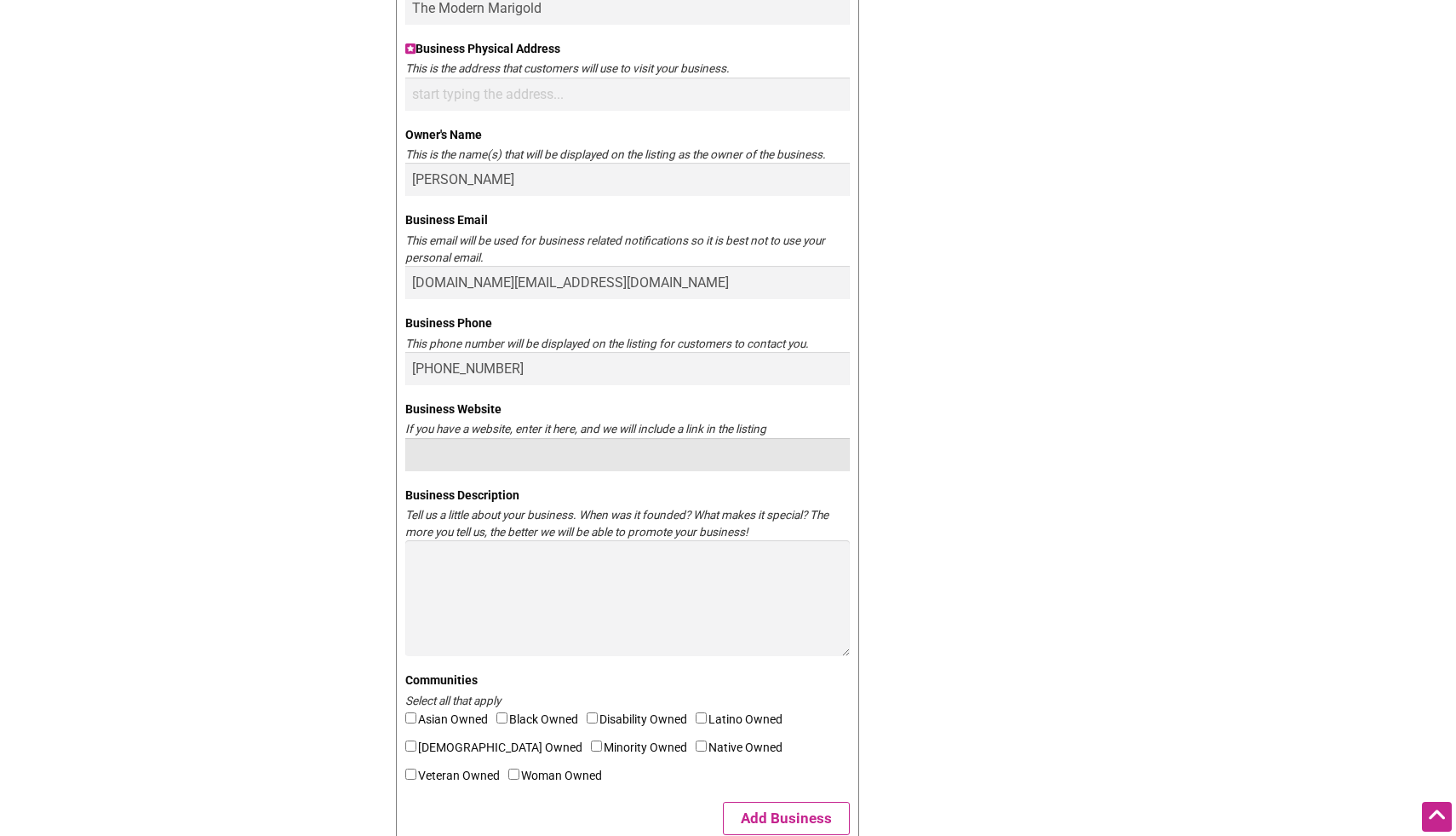
click at [470, 457] on input "Business Website" at bounding box center [628, 454] width 445 height 33
type input "modernmarigold.info"
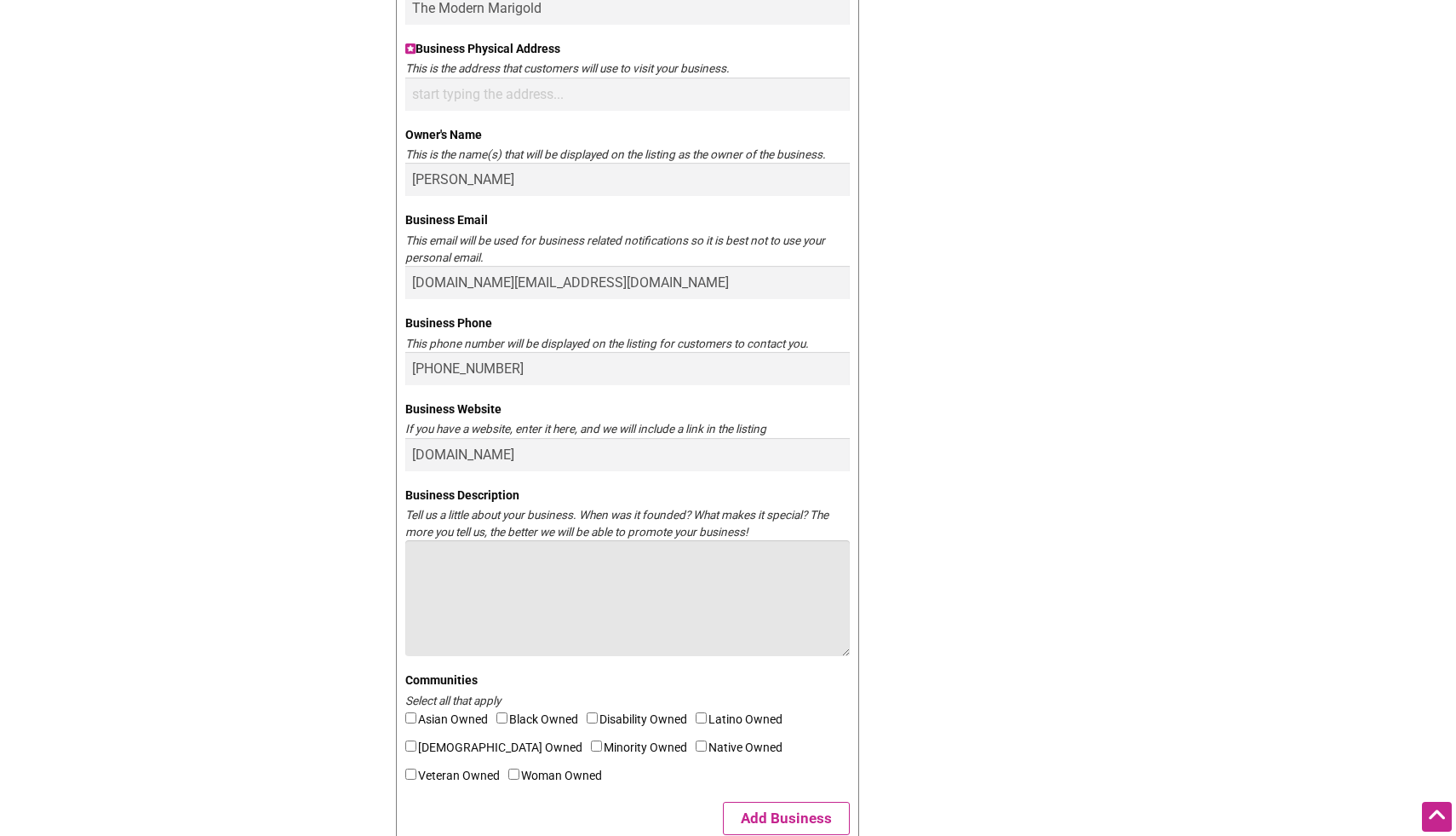
click at [441, 554] on textarea "Business Description" at bounding box center [628, 598] width 445 height 116
click at [568, 559] on textarea "The Modern Marigold is a K-12 + College Academic and Executive Function" at bounding box center [628, 598] width 445 height 116
click at [806, 575] on textarea "The Modern Marigold is a woman owned small business that offers individualized …" at bounding box center [628, 598] width 445 height 116
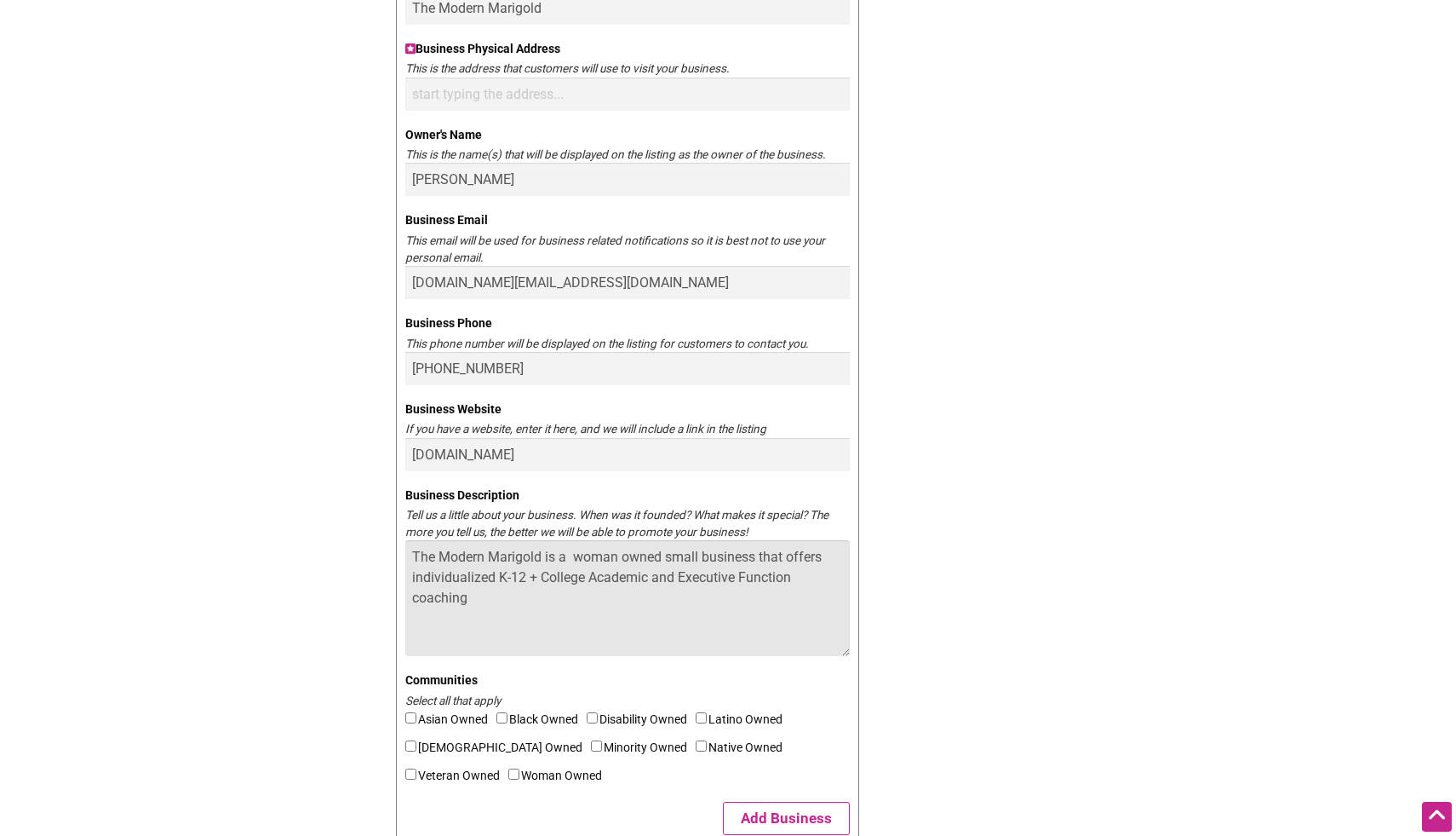
click at [588, 573] on textarea "The Modern Marigold is a woman owned small business that offers individualized …" at bounding box center [628, 598] width 445 height 116
click at [781, 584] on textarea "The Modern Marigold is a woman owned small business that offers individualized …" at bounding box center [628, 598] width 445 height 116
click at [838, 555] on textarea "The Modern Marigold is a woman owned small business that offers individualized …" at bounding box center [628, 598] width 445 height 116
click at [650, 622] on textarea "The Modern Marigold is a woman owned small business that offers thoughtful and …" at bounding box center [628, 598] width 445 height 116
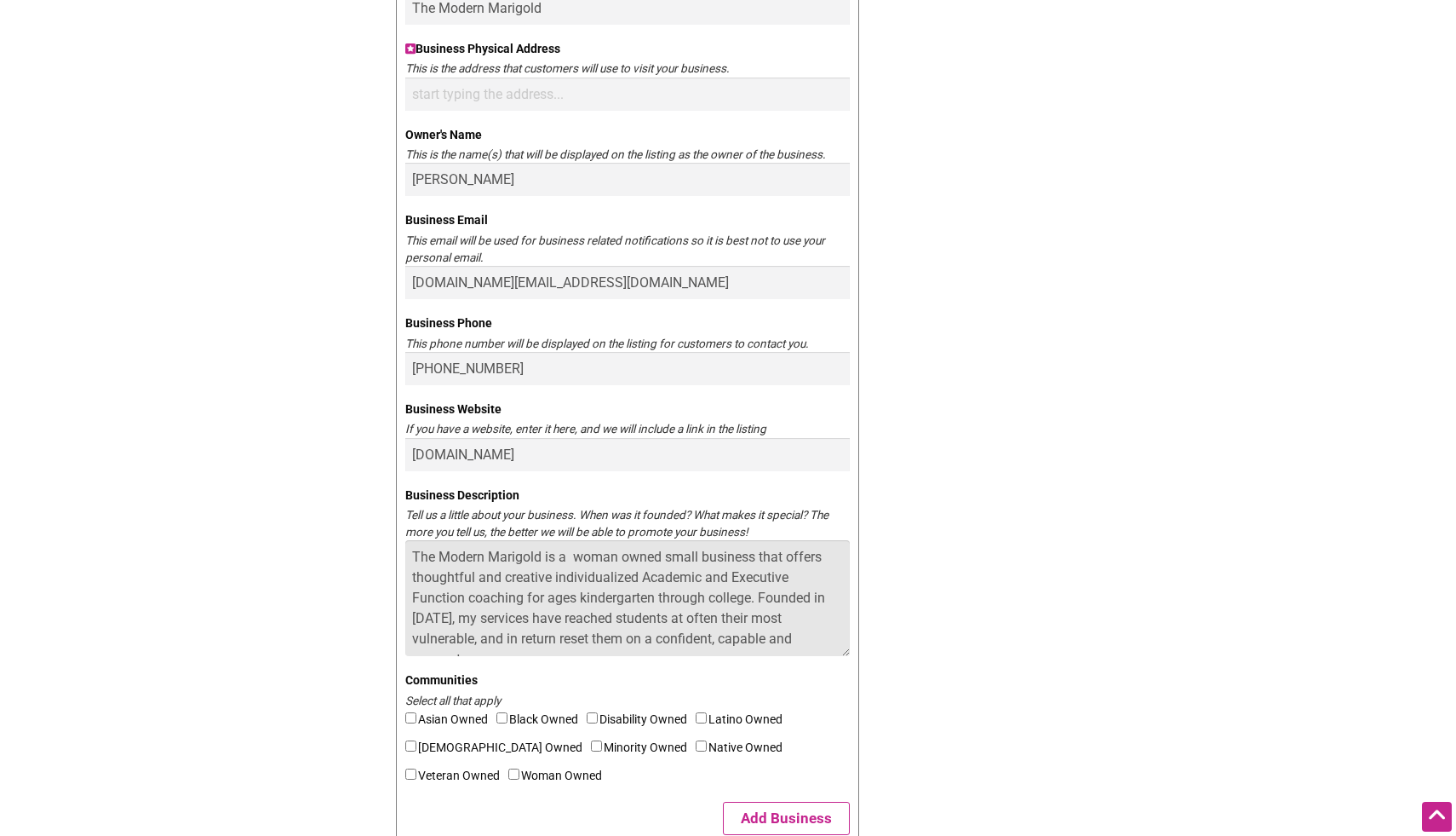
scroll to position [12, 0]
click at [675, 606] on textarea "The Modern Marigold is a woman owned small business that offers thoughtful and …" at bounding box center [628, 598] width 445 height 116
click at [473, 627] on textarea "The Modern Marigold is a woman owned small business that offers thoughtful and …" at bounding box center [628, 598] width 445 height 116
click at [661, 608] on textarea "The Modern Marigold is a woman owned small business that offers thoughtful and …" at bounding box center [628, 598] width 445 height 116
click at [700, 650] on textarea "The Modern Marigold is a woman owned small business that offers thoughtful and …" at bounding box center [628, 598] width 445 height 116
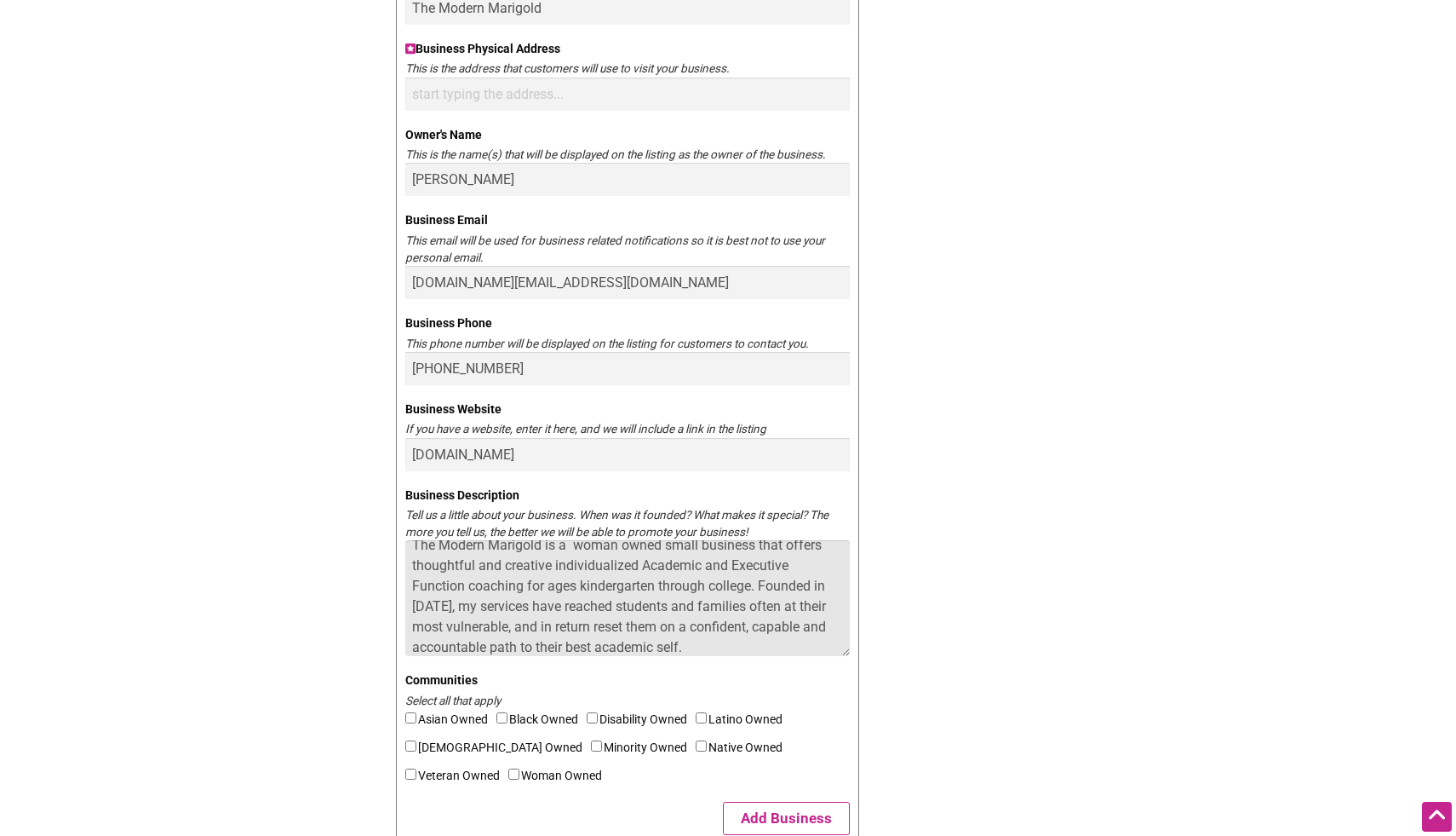
click at [735, 643] on textarea "The Modern Marigold is a woman owned small business that offers thoughtful and …" at bounding box center [628, 598] width 445 height 116
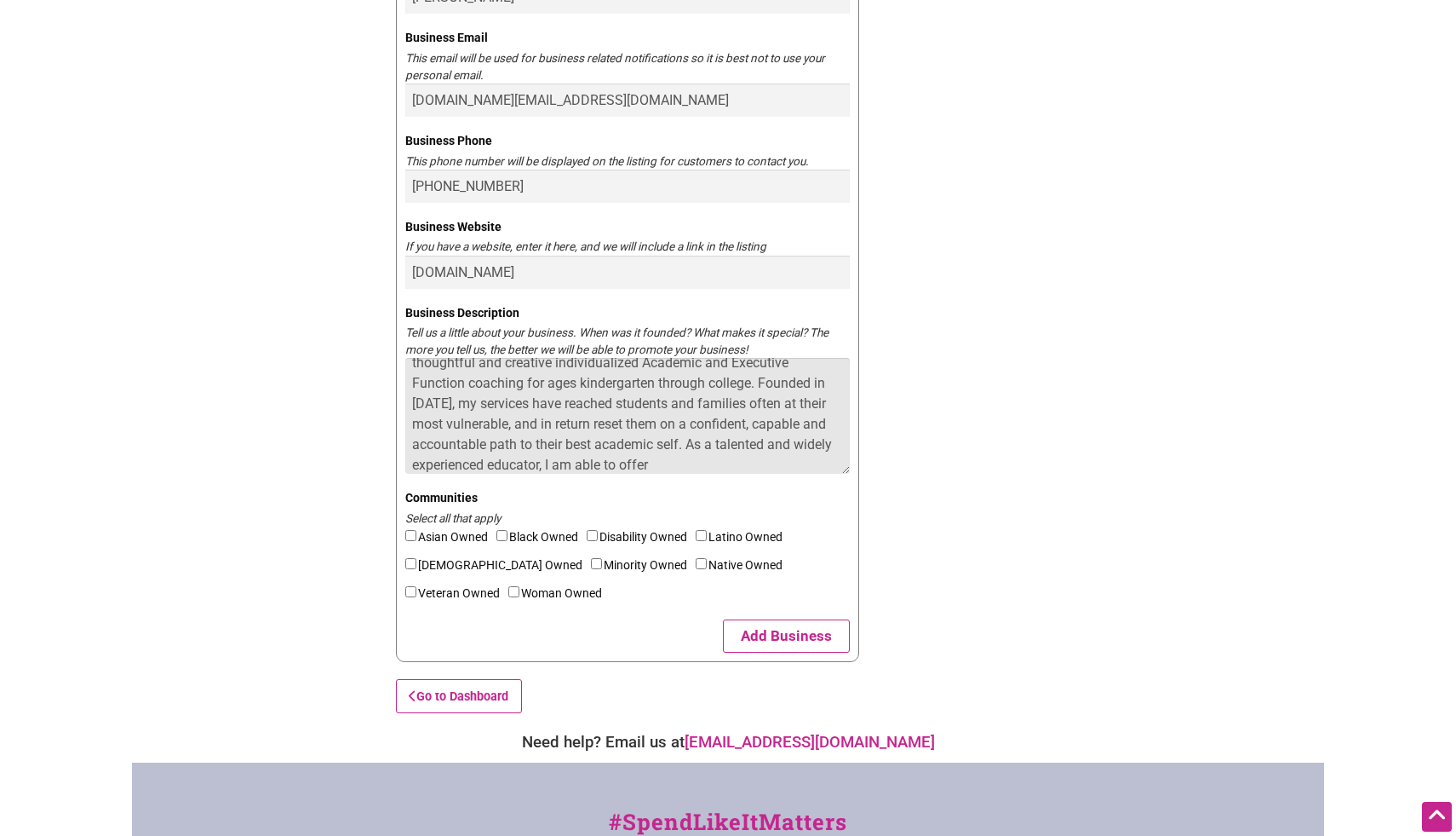
scroll to position [660, 0]
click at [542, 465] on textarea "The Modern Marigold is a woman owned small business that offers thoughtful and …" at bounding box center [628, 415] width 445 height 116
click at [826, 459] on textarea "The Modern Marigold is a woman owned small business that offers thoughtful and …" at bounding box center [628, 415] width 445 height 116
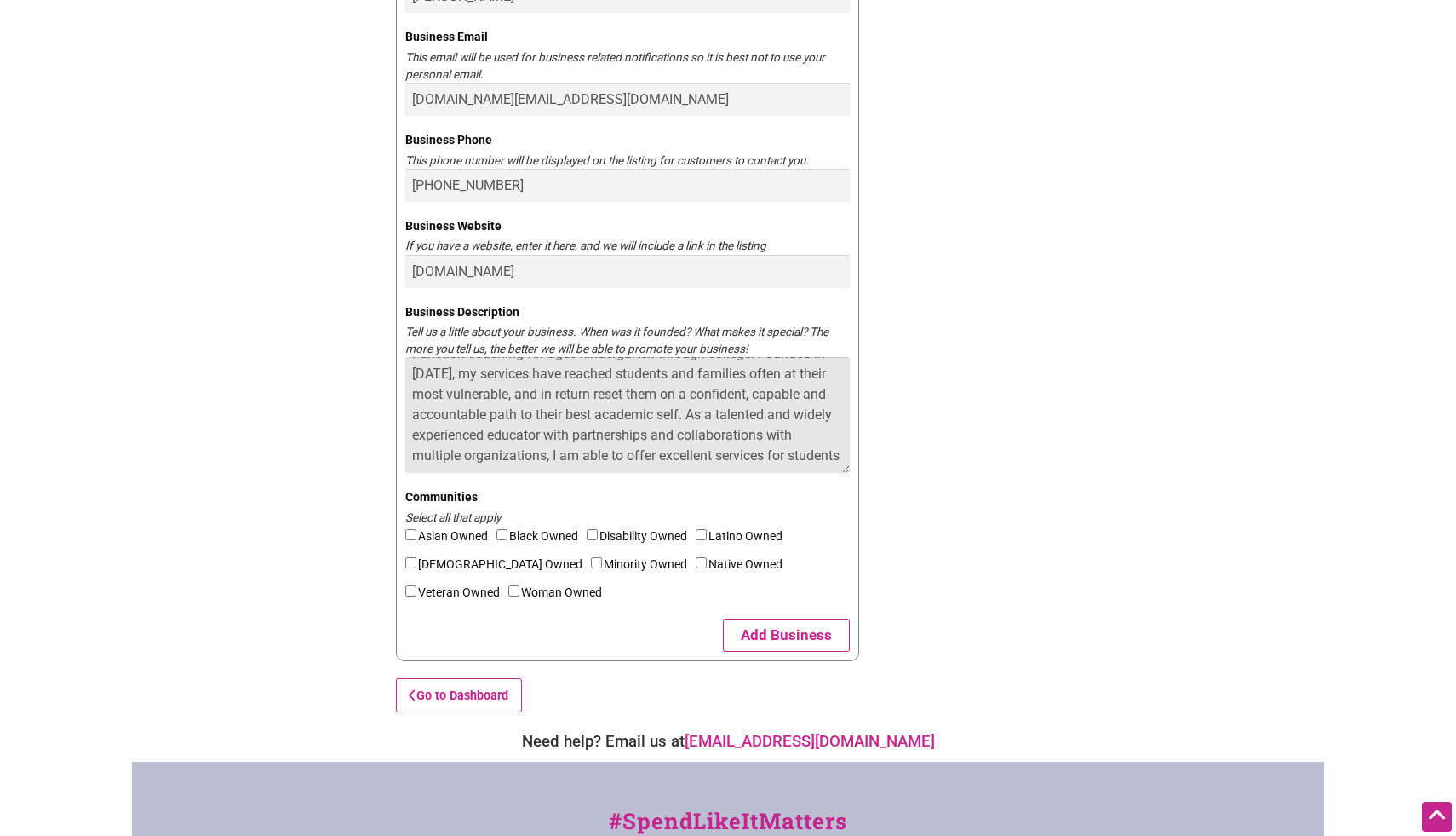
click at [505, 464] on textarea "The Modern Marigold is a woman owned small business that offers thoughtful and …" at bounding box center [628, 415] width 445 height 116
click at [473, 470] on textarea "The Modern Marigold is a woman owned small business that offers thoughtful and …" at bounding box center [628, 415] width 445 height 116
type textarea "The Modern Marigold is a woman owned small business that offers thoughtful and …"
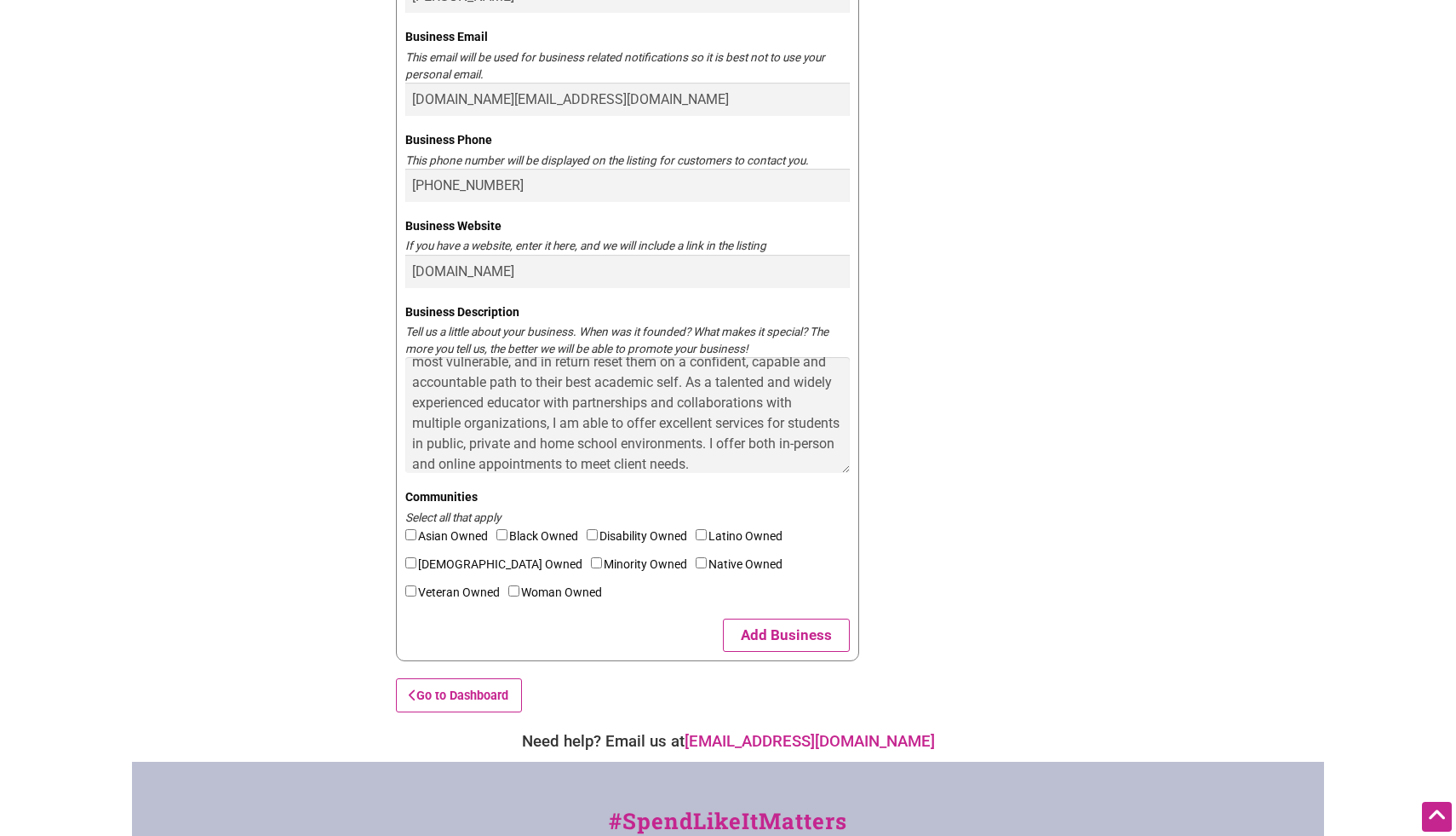
click at [509, 590] on input"] "Woman Owned" at bounding box center [514, 591] width 11 height 11
checkbox input"] "true"
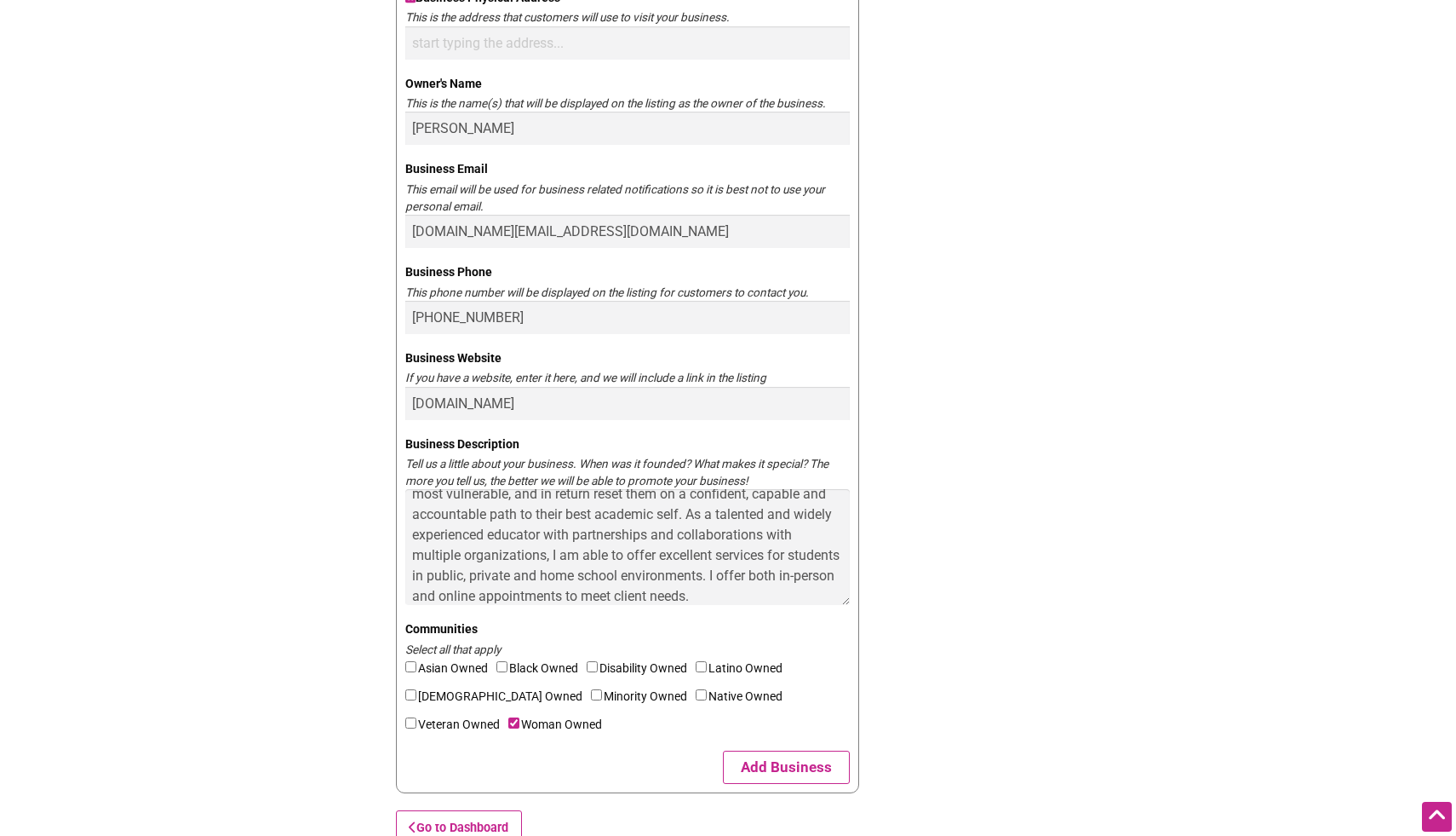
scroll to position [524, 0]
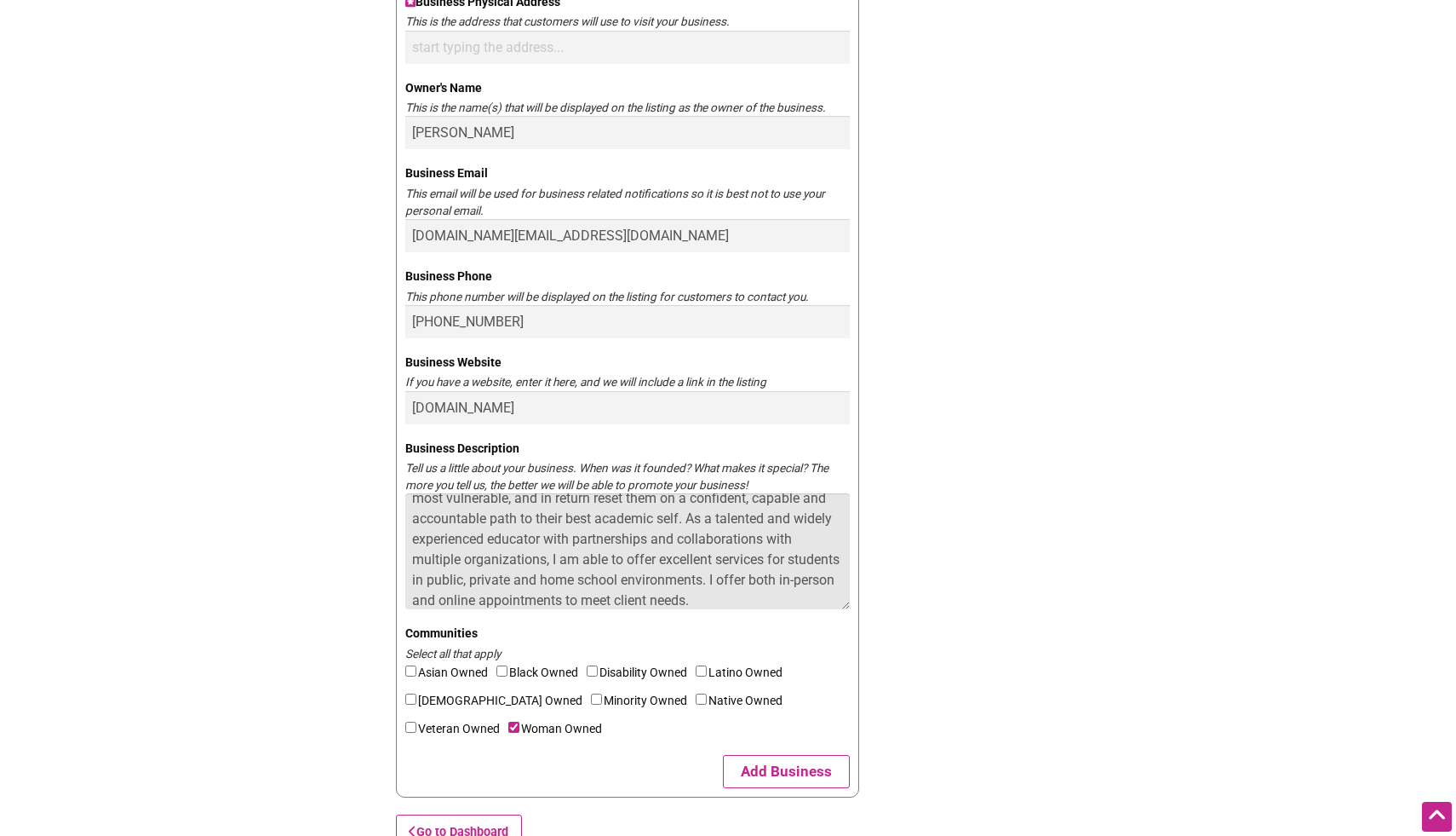
click at [823, 562] on textarea "The Modern Marigold is a woman owned small business that offers thoughtful and …" at bounding box center [628, 551] width 445 height 116
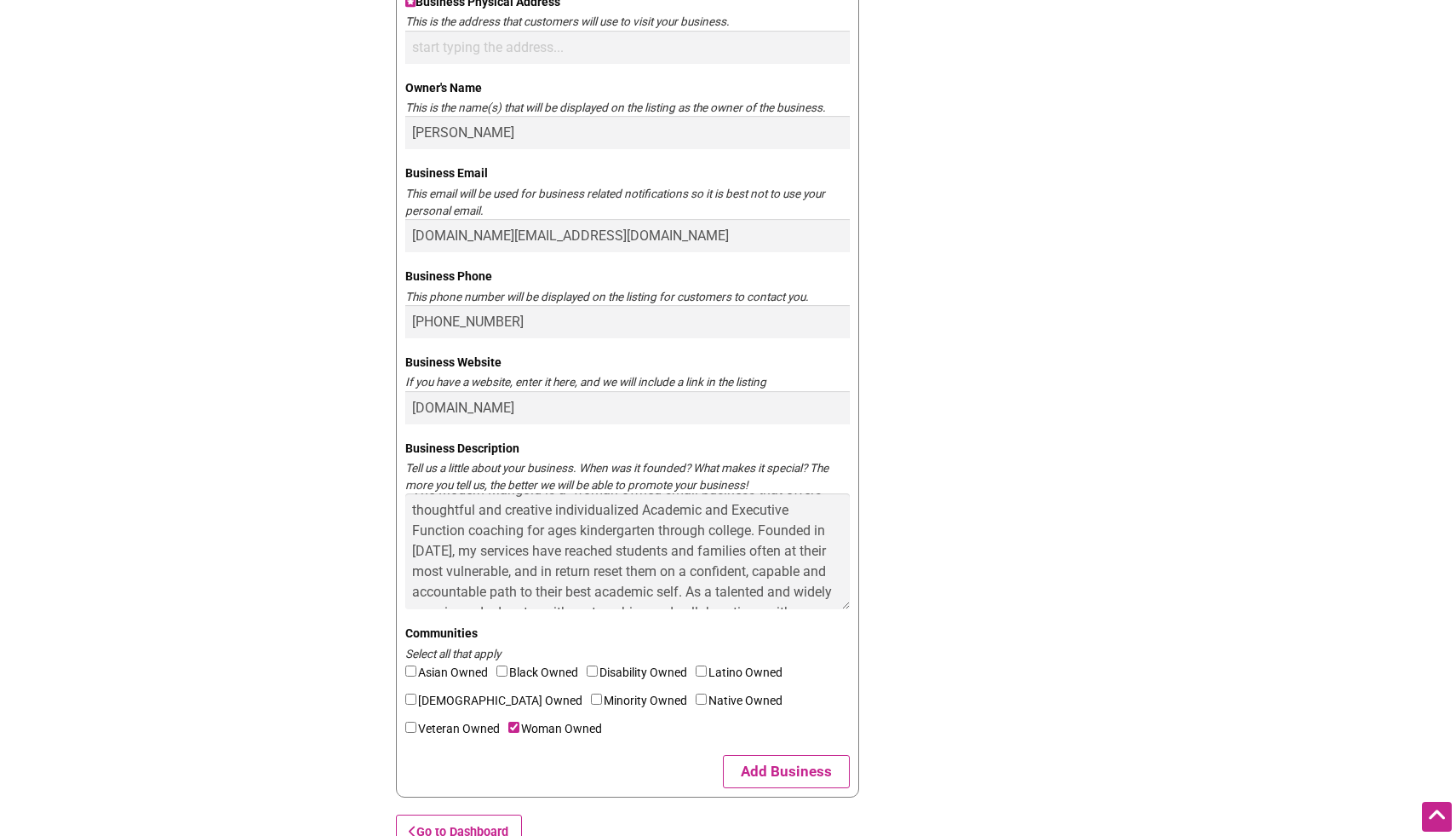
click at [963, 760] on div "Claim your business You are currently the owner of: Updating... Find Your Busin…" at bounding box center [728, 201] width 681 height 1313
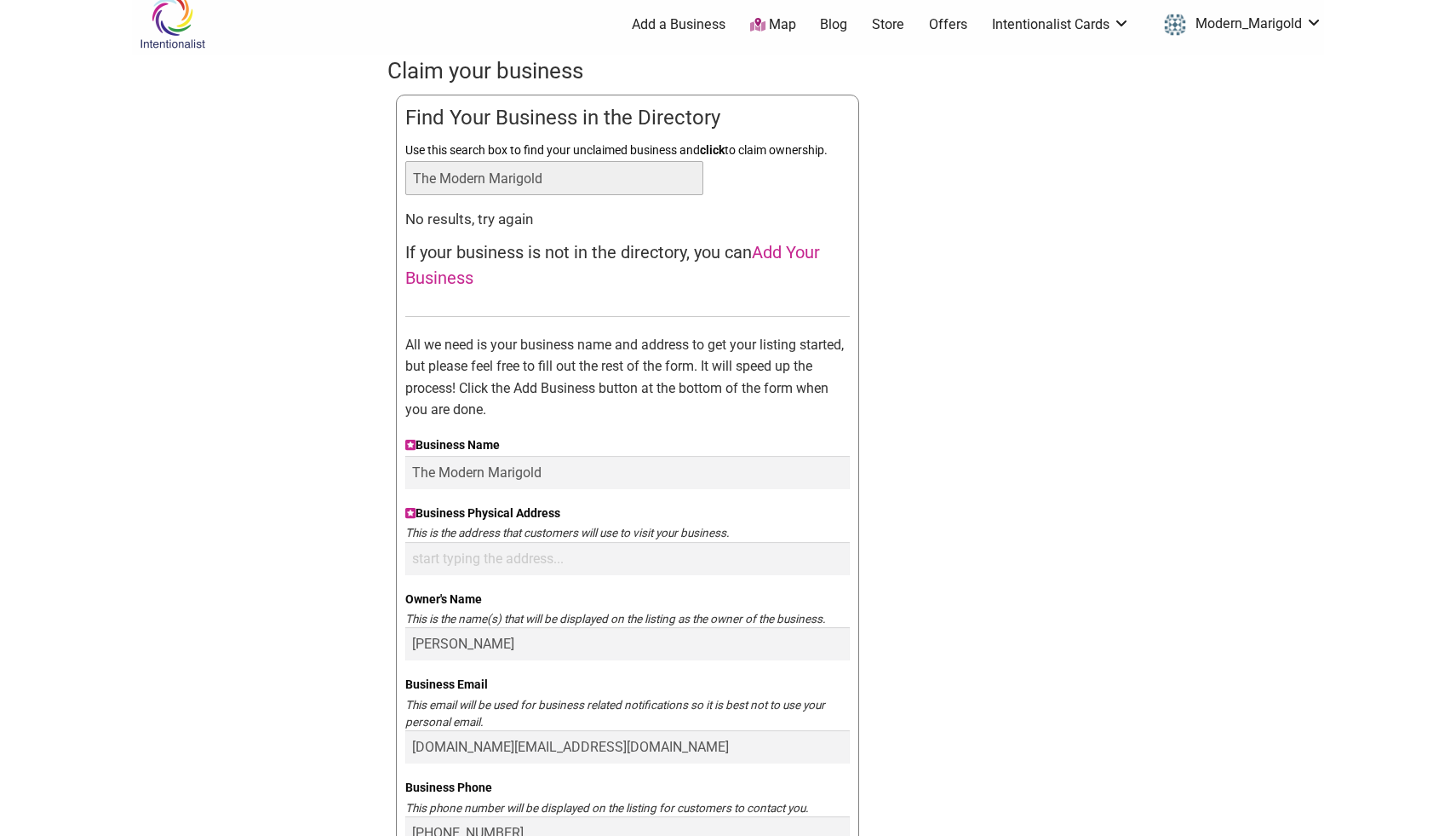
scroll to position [0, 0]
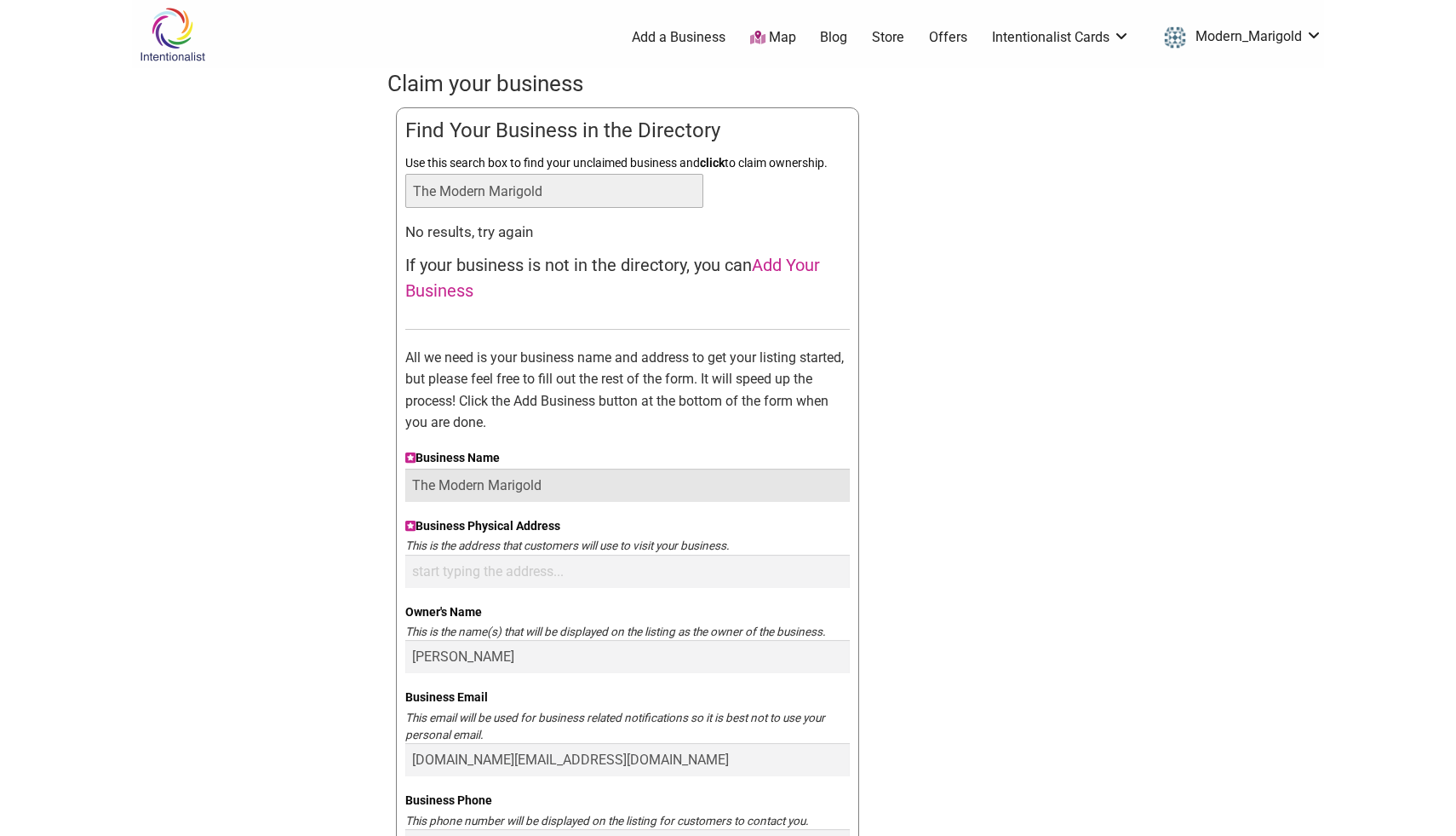
click at [565, 490] on input "The Modern Marigold" at bounding box center [628, 485] width 445 height 33
type input "The Modern Marigold"
click at [1006, 517] on div "Claim your business You are currently the owner of: Updating... Find Your Busin…" at bounding box center [728, 724] width 681 height 1313
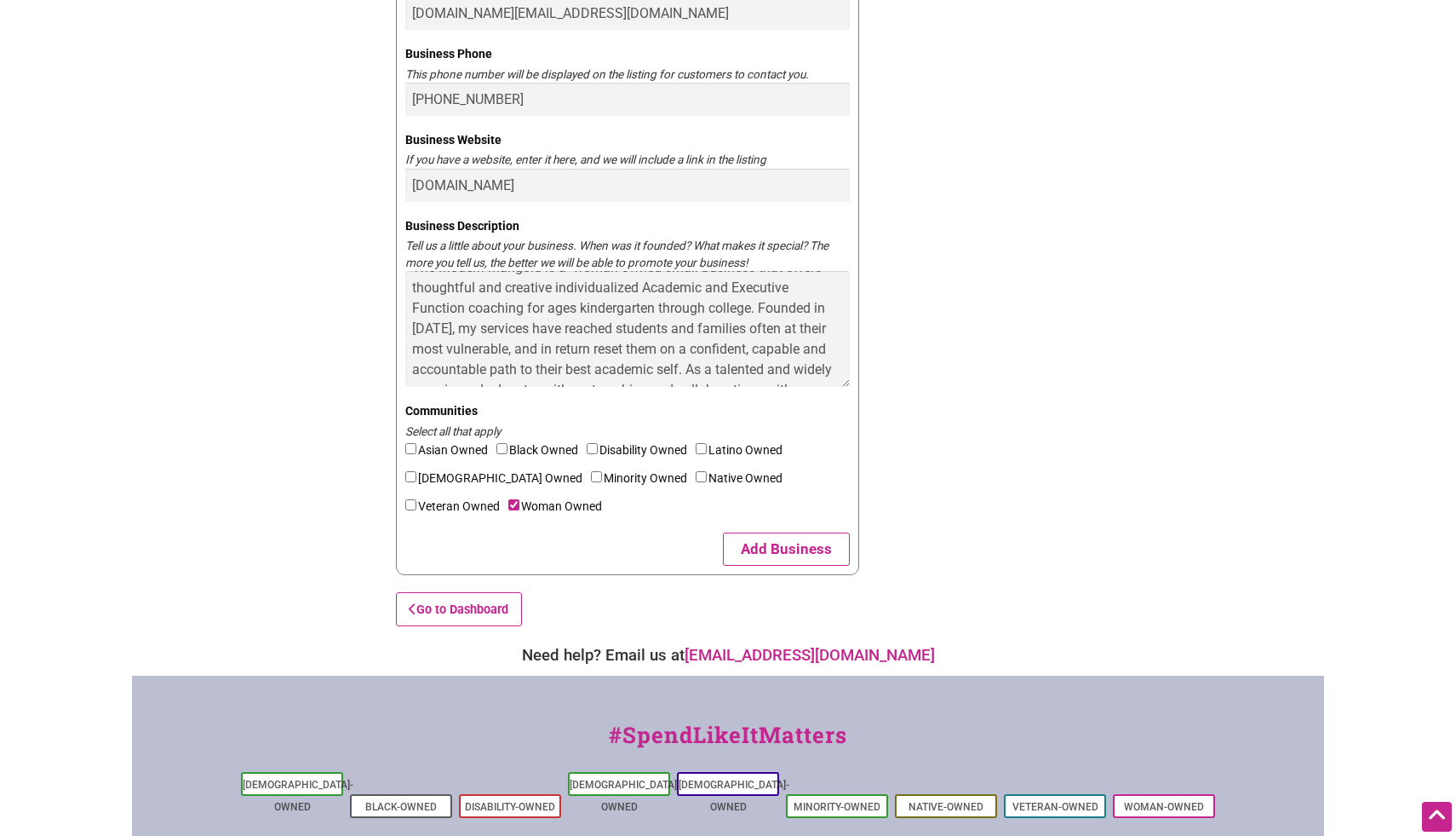
scroll to position [750, 0]
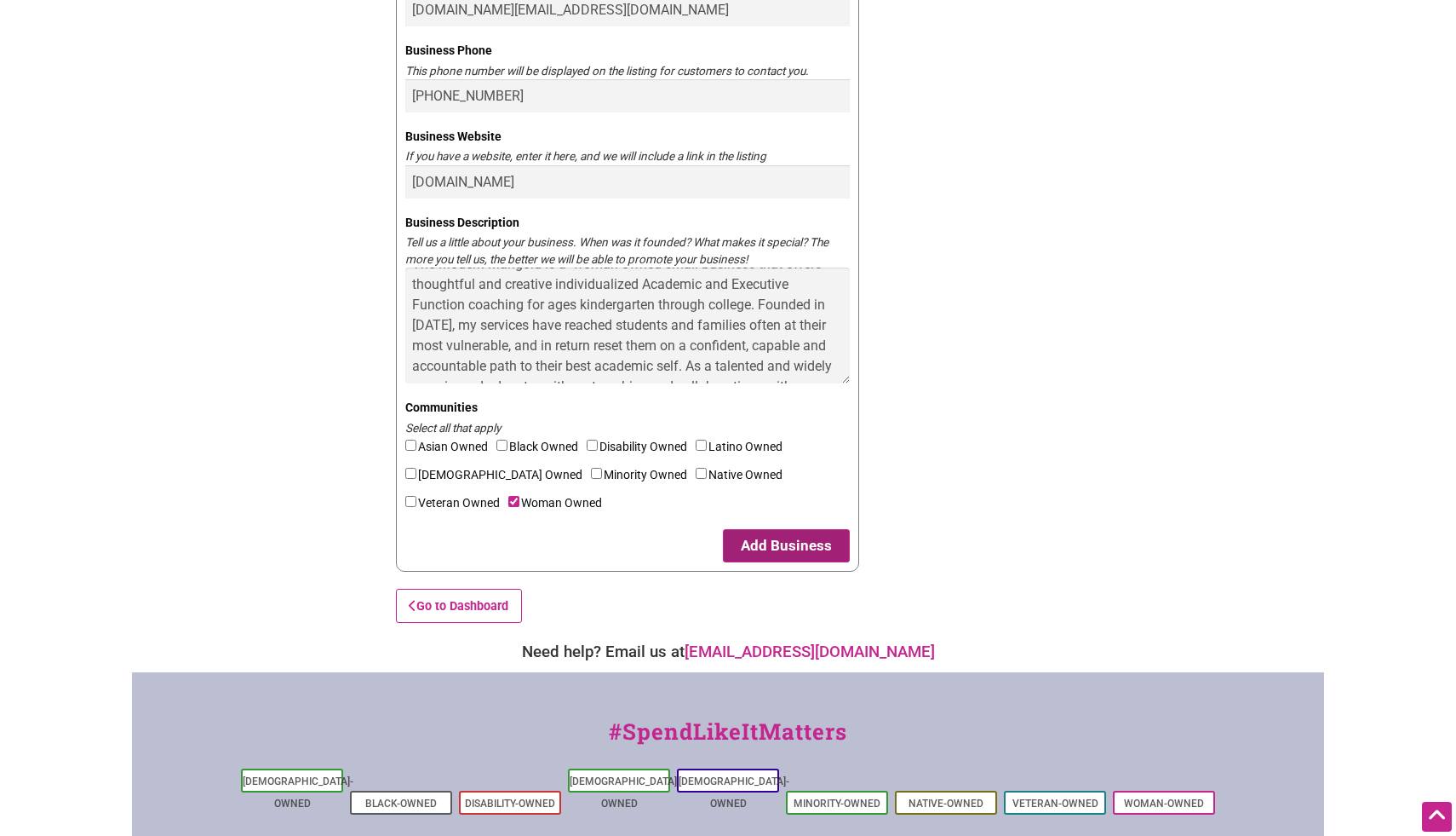
click at [796, 542] on button "Add Business" at bounding box center [786, 545] width 127 height 33
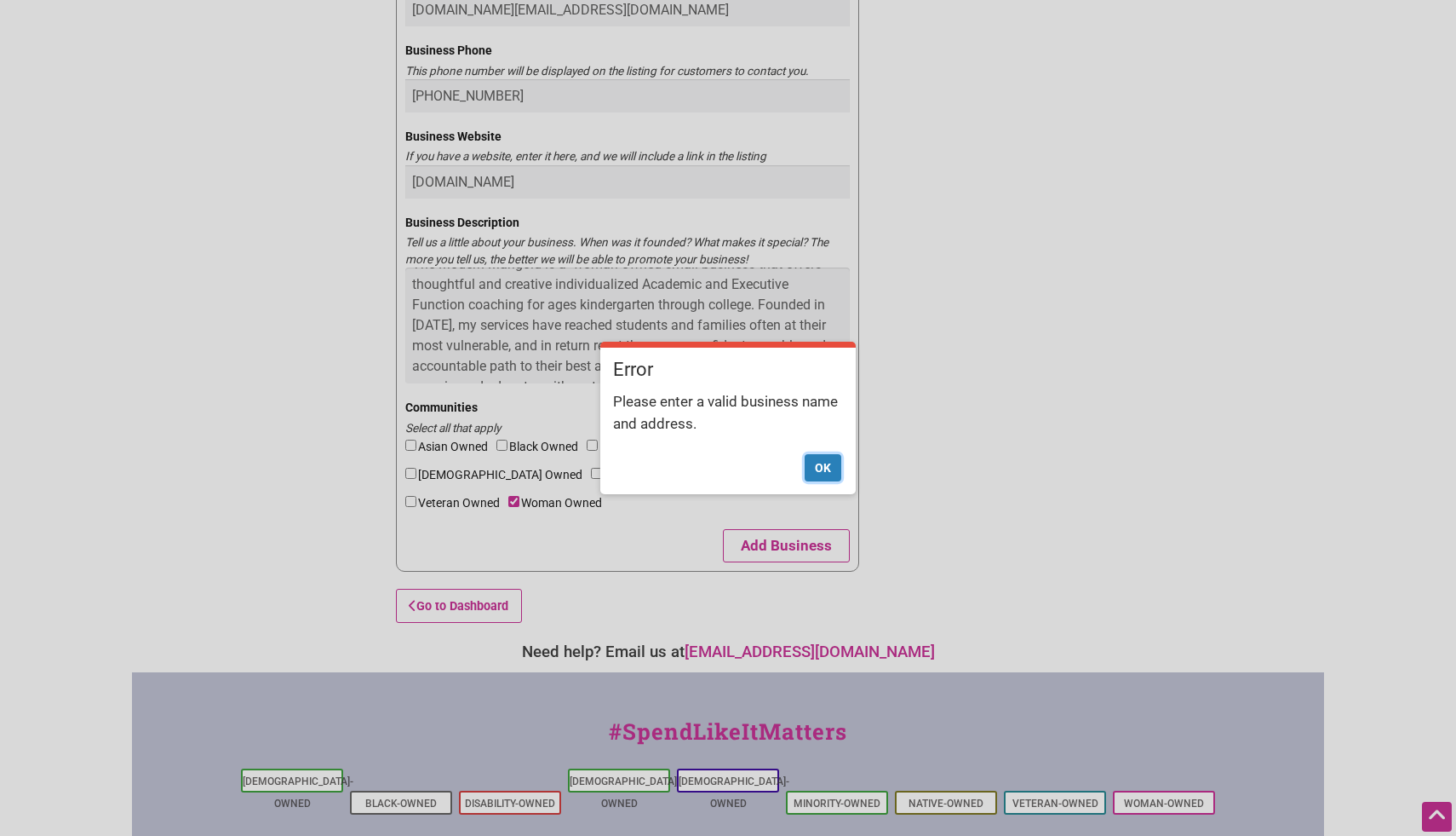
click at [826, 462] on button "Ok" at bounding box center [823, 467] width 37 height 27
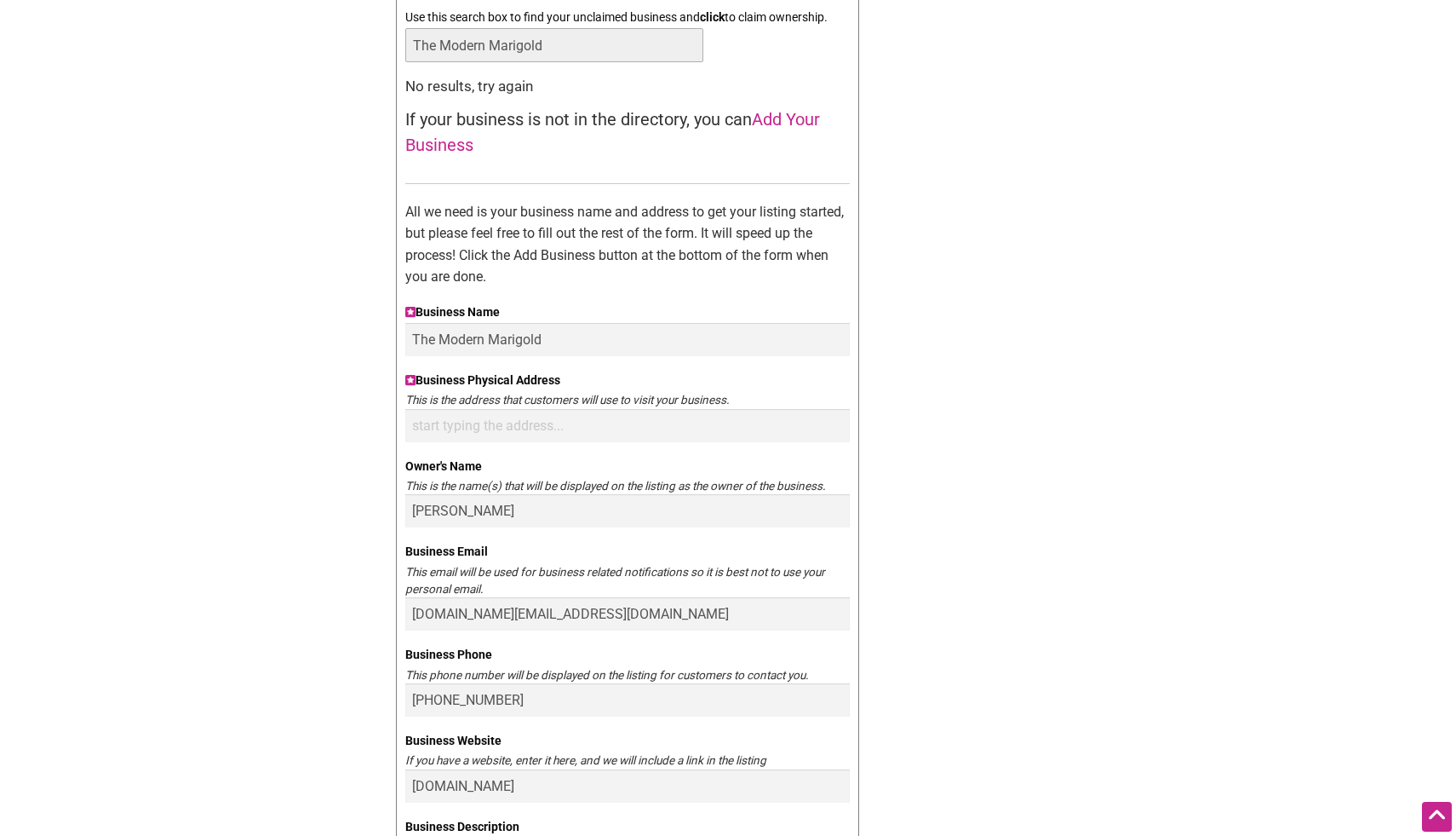
scroll to position [141, 0]
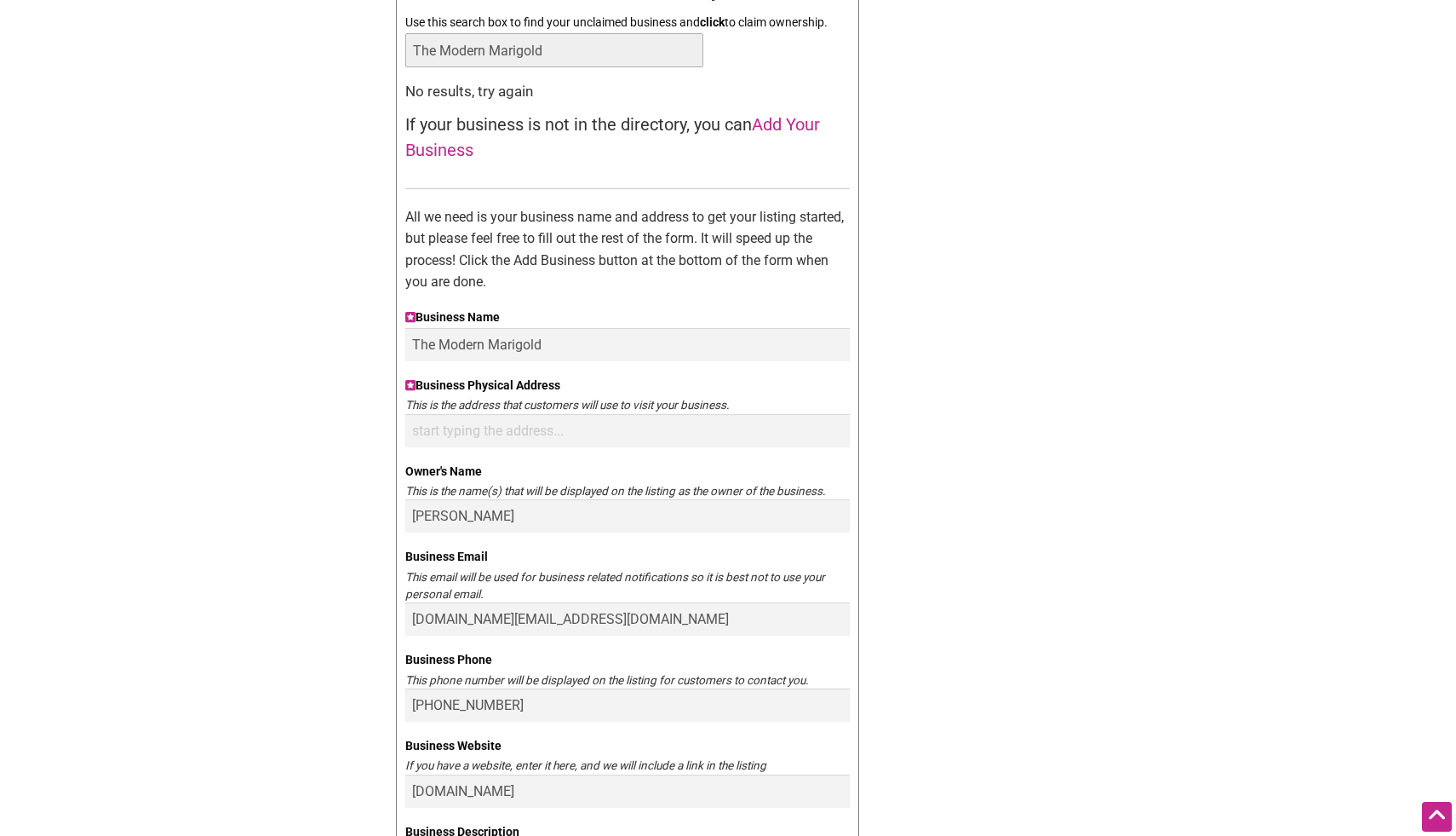
click at [410, 391] on label "Business Physical Address" at bounding box center [628, 385] width 445 height 21
click at [410, 414] on input "Business Physical Address" at bounding box center [628, 430] width 445 height 33
click at [1275, 460] on div "Intentionalist Spend like it matters 0 Add a Business Map Blog Store Offers Int…" at bounding box center [728, 784] width 1193 height 1850
click at [835, 429] on input "Remote Control Hobbies - Portland, Northeast Halsey Street, Portland, OR, USA" at bounding box center [628, 430] width 445 height 33
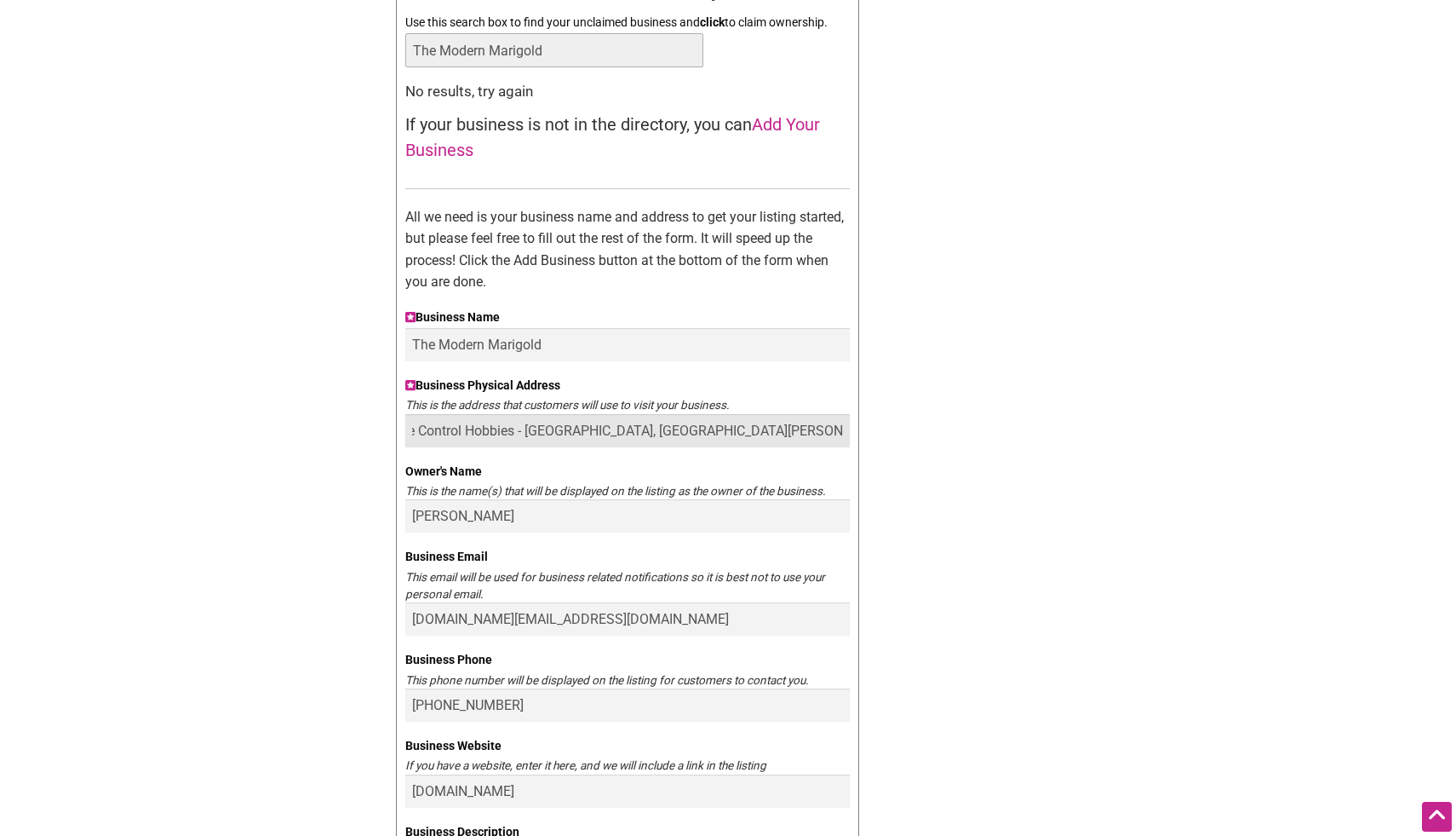
drag, startPoint x: 412, startPoint y: 430, endPoint x: 867, endPoint y: 440, distance: 455.1
click at [867, 440] on div "Claim your business You are currently the owner of: Updating... Find Your Busin…" at bounding box center [728, 584] width 681 height 1313
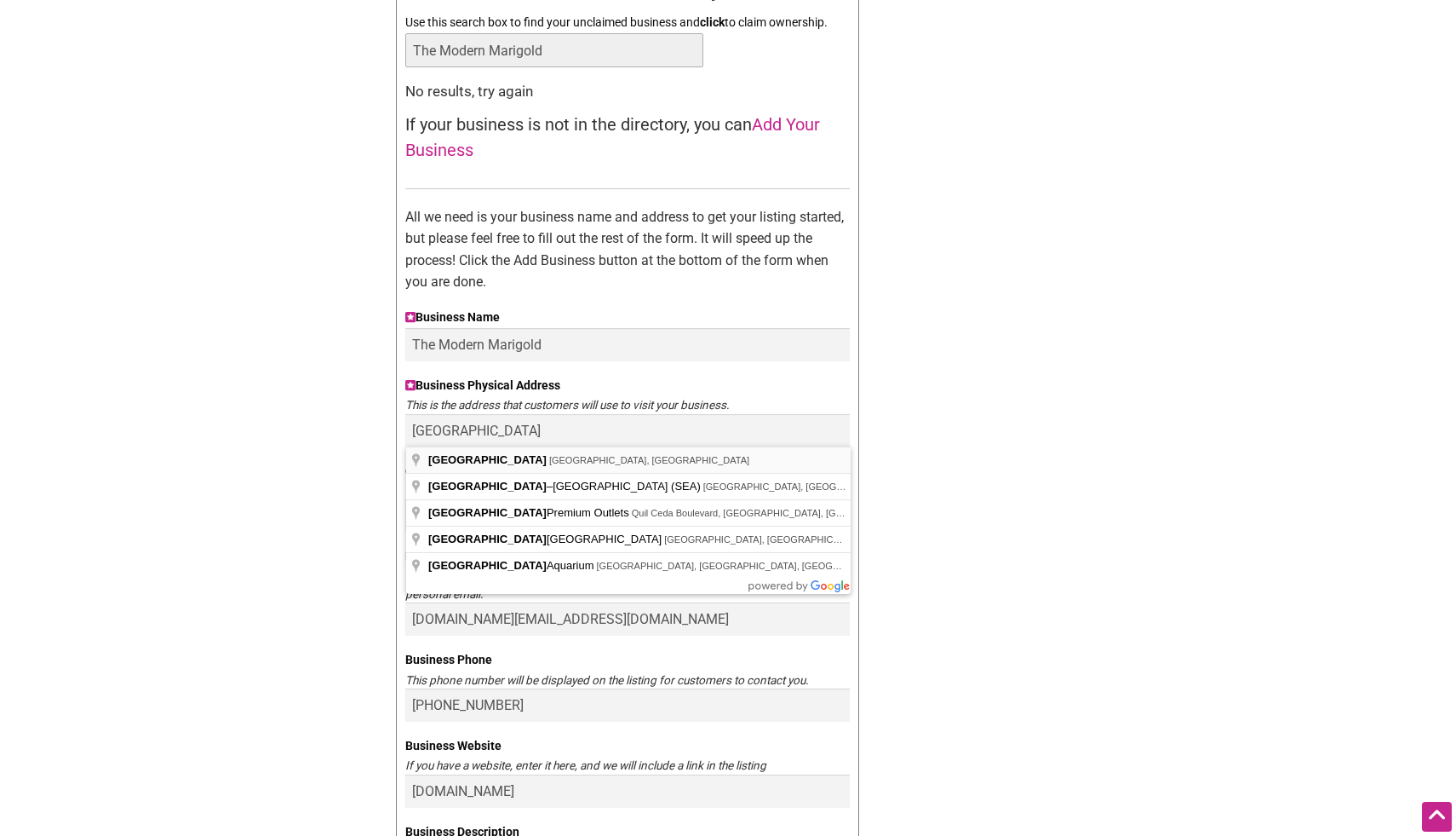
type input "Seattle, WA, USA"
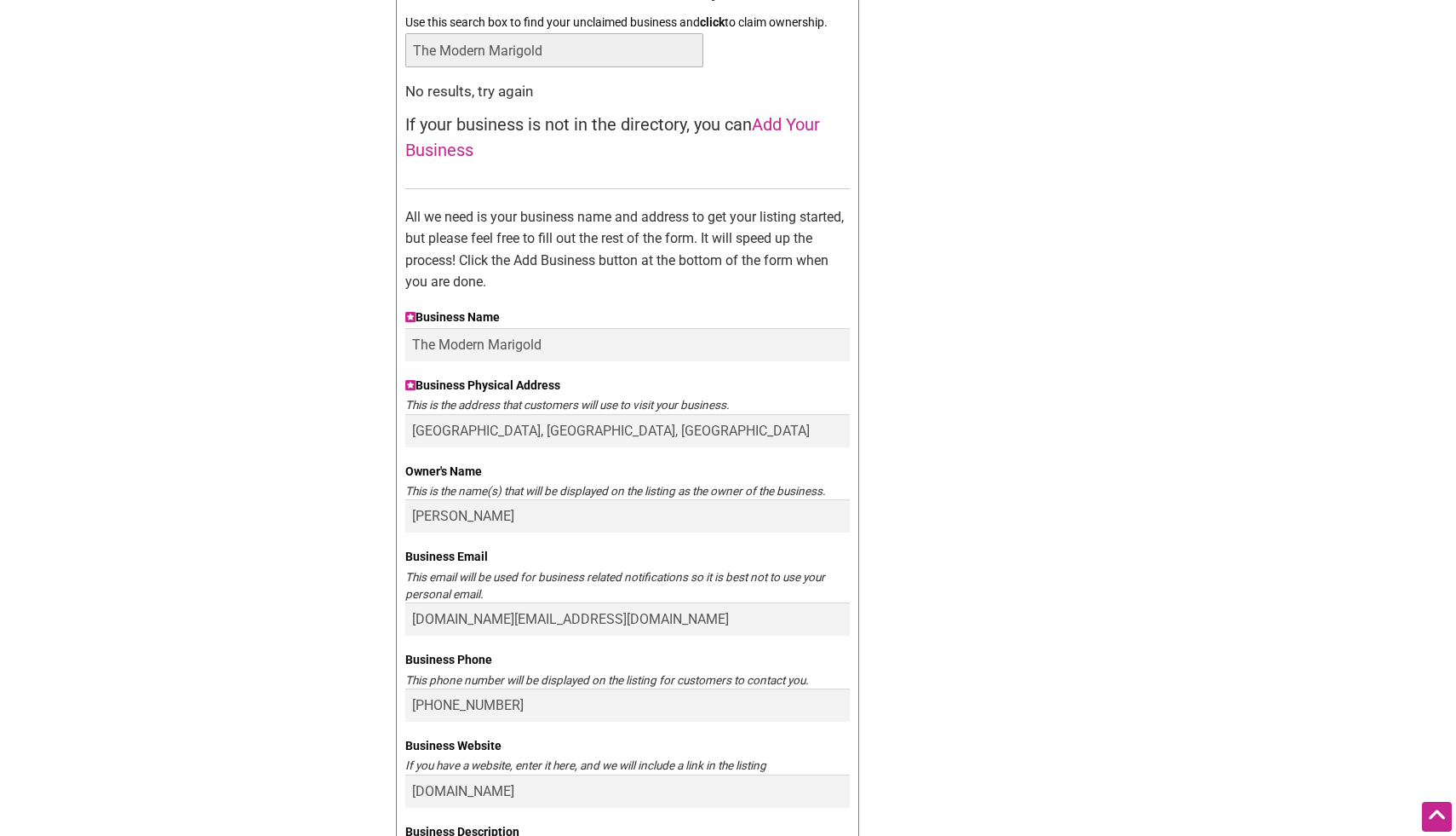
click at [1071, 458] on div "Intentionalist Spend like it matters 0 Add a Business Map Blog Store Offers Int…" at bounding box center [728, 784] width 1193 height 1850
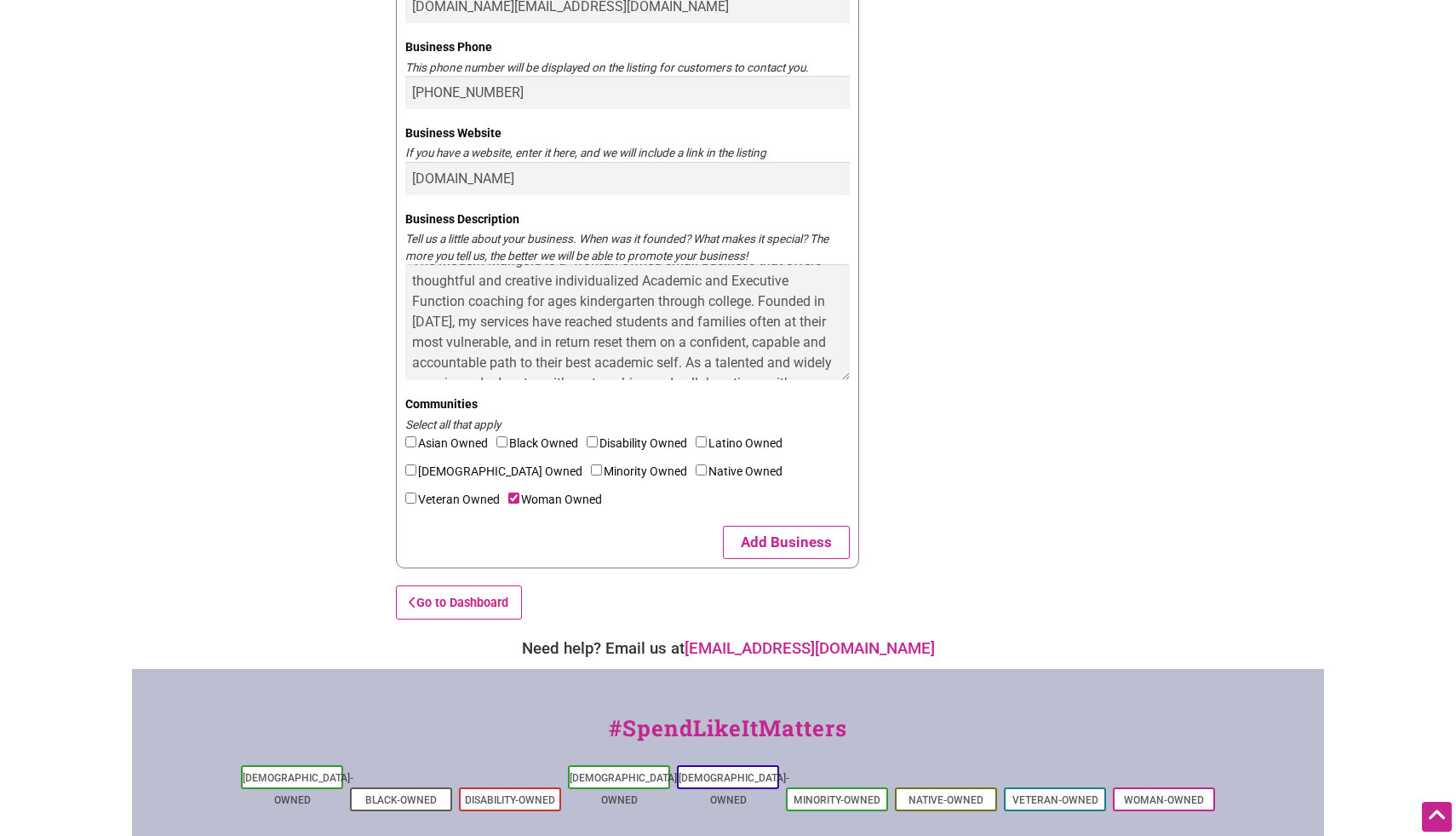
scroll to position [754, 0]
click at [801, 544] on button "Add Business" at bounding box center [786, 541] width 127 height 33
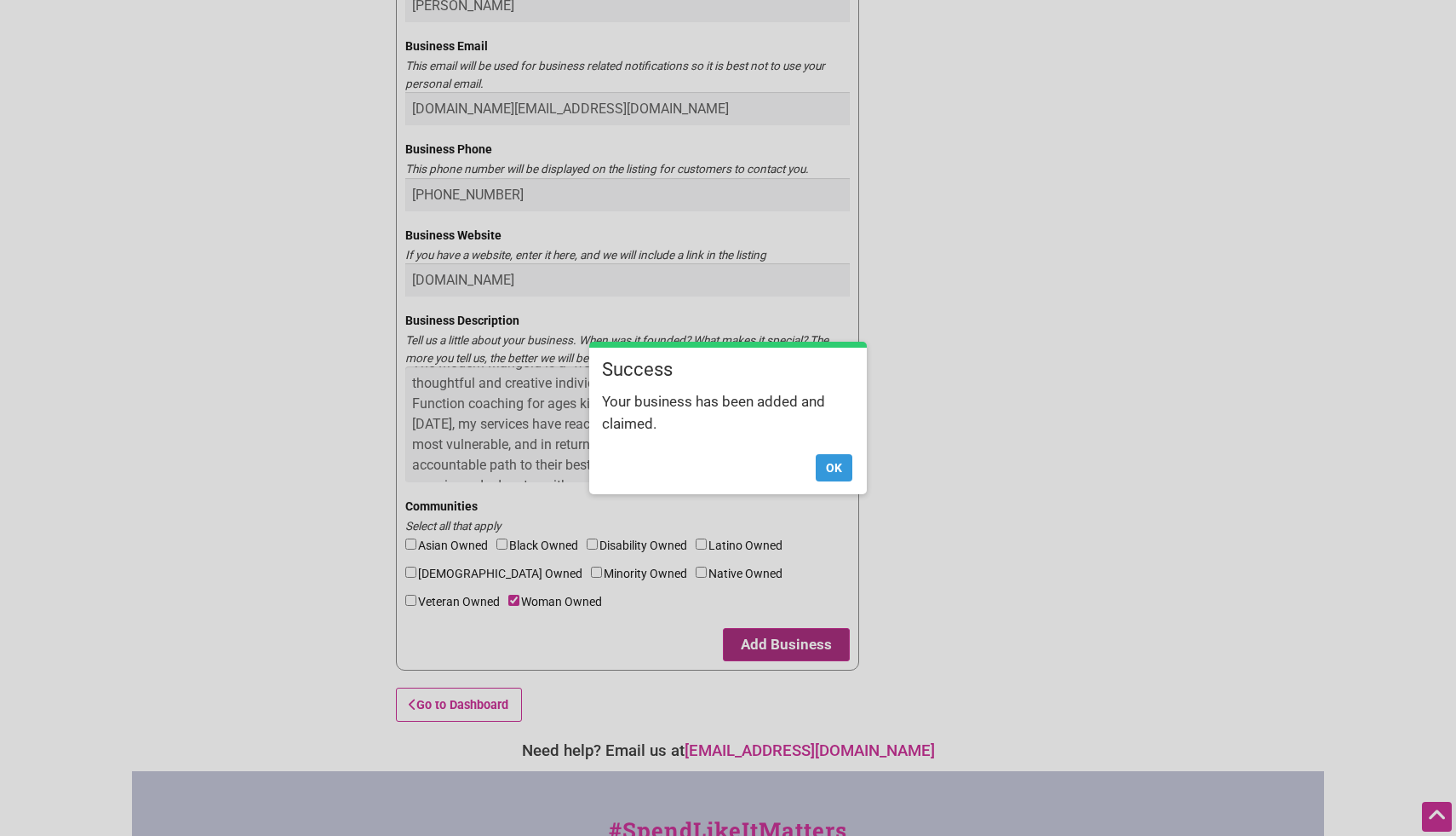
scroll to position [703, 0]
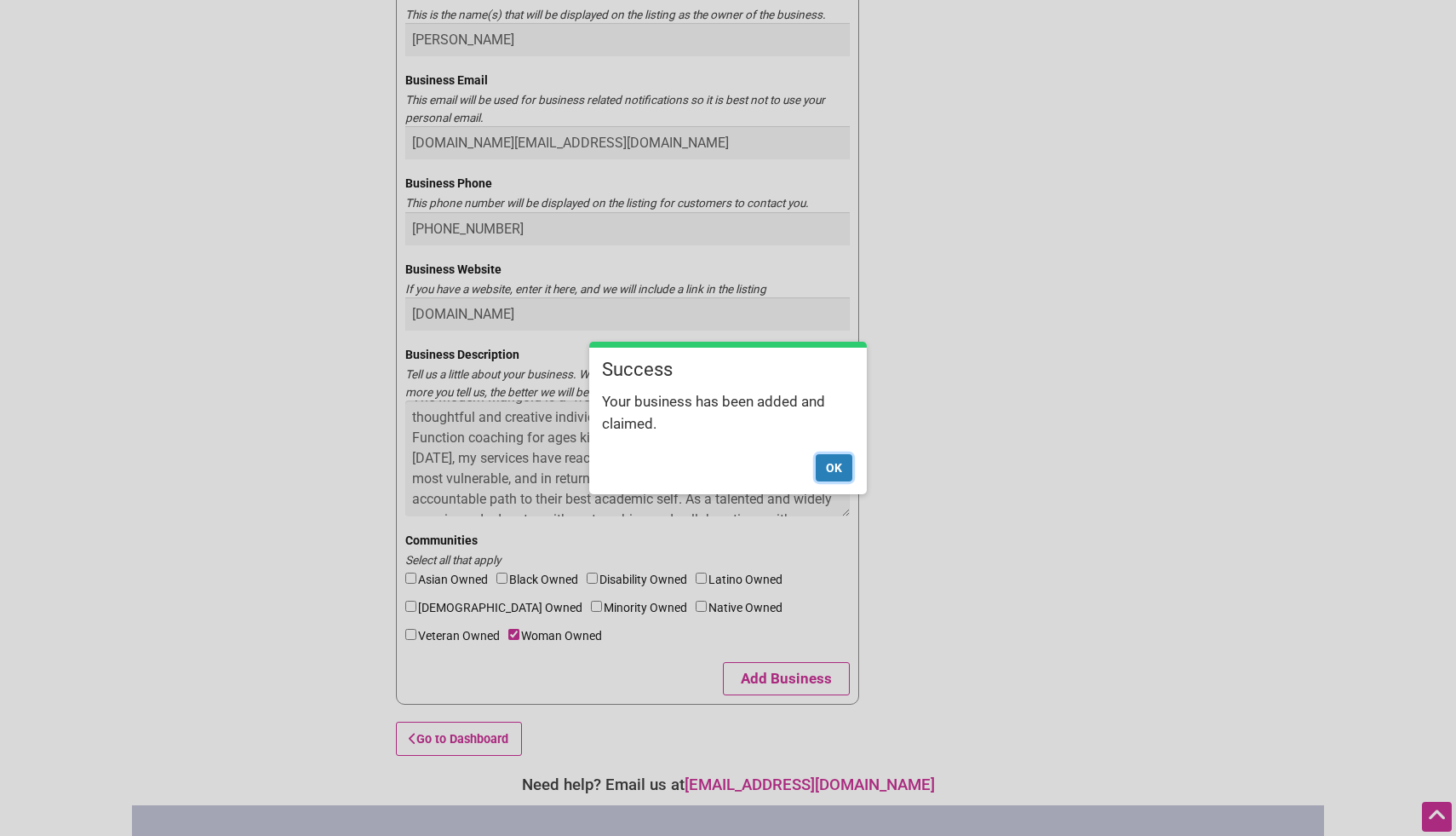
click at [826, 467] on button "Ok" at bounding box center [834, 467] width 37 height 27
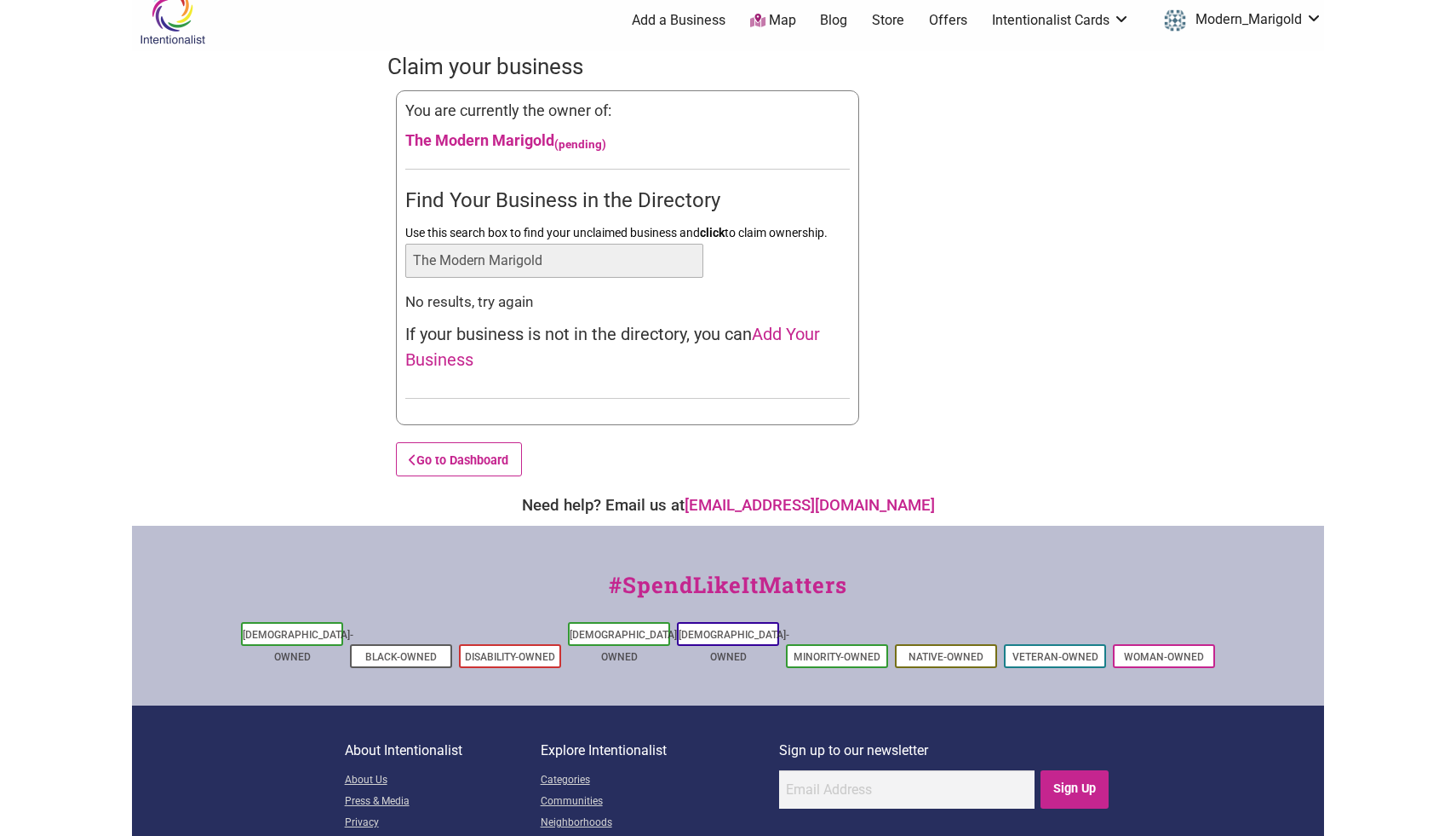
scroll to position [0, 0]
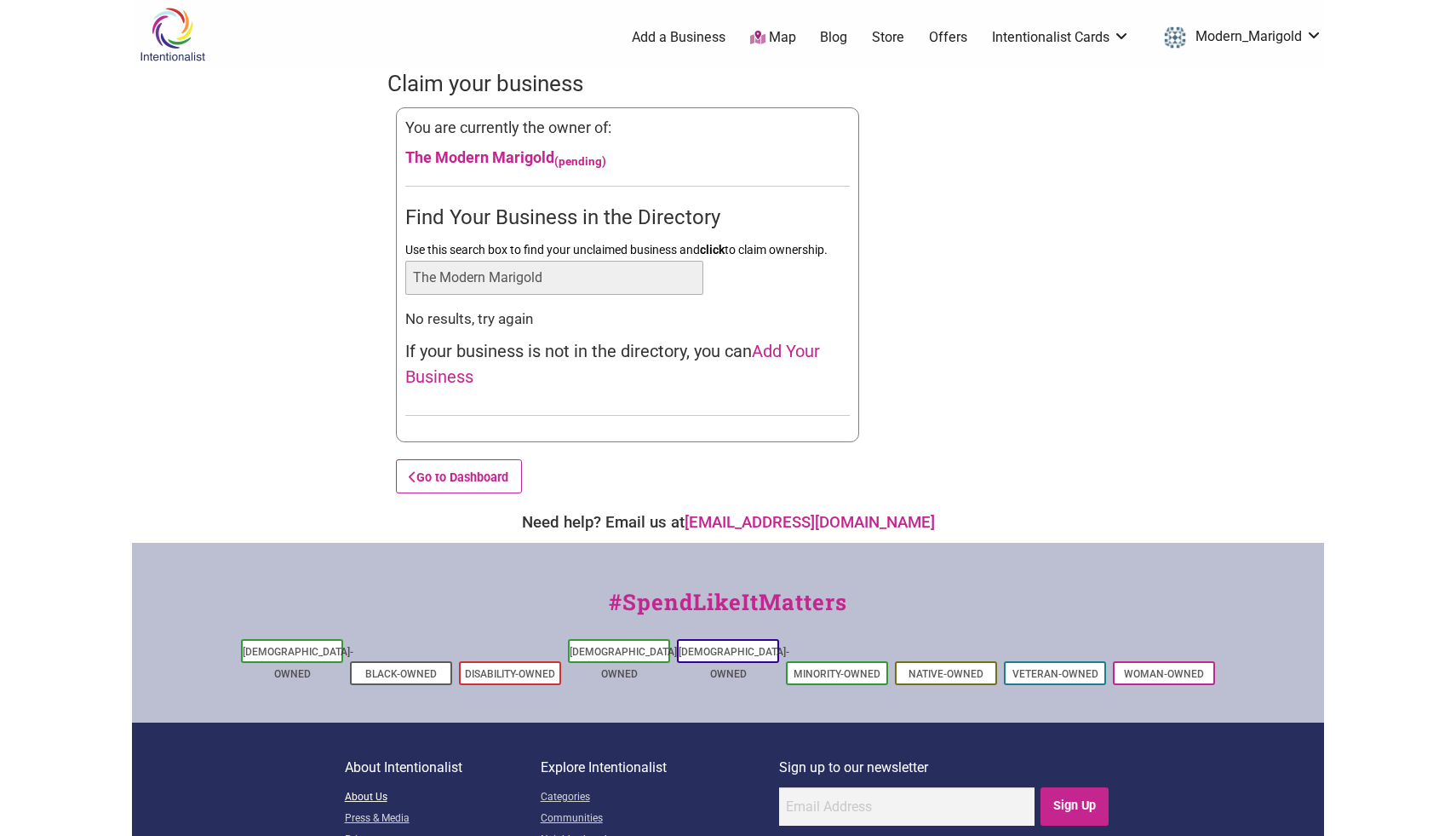
click at [362, 787] on link "About Us" at bounding box center [443, 797] width 195 height 21
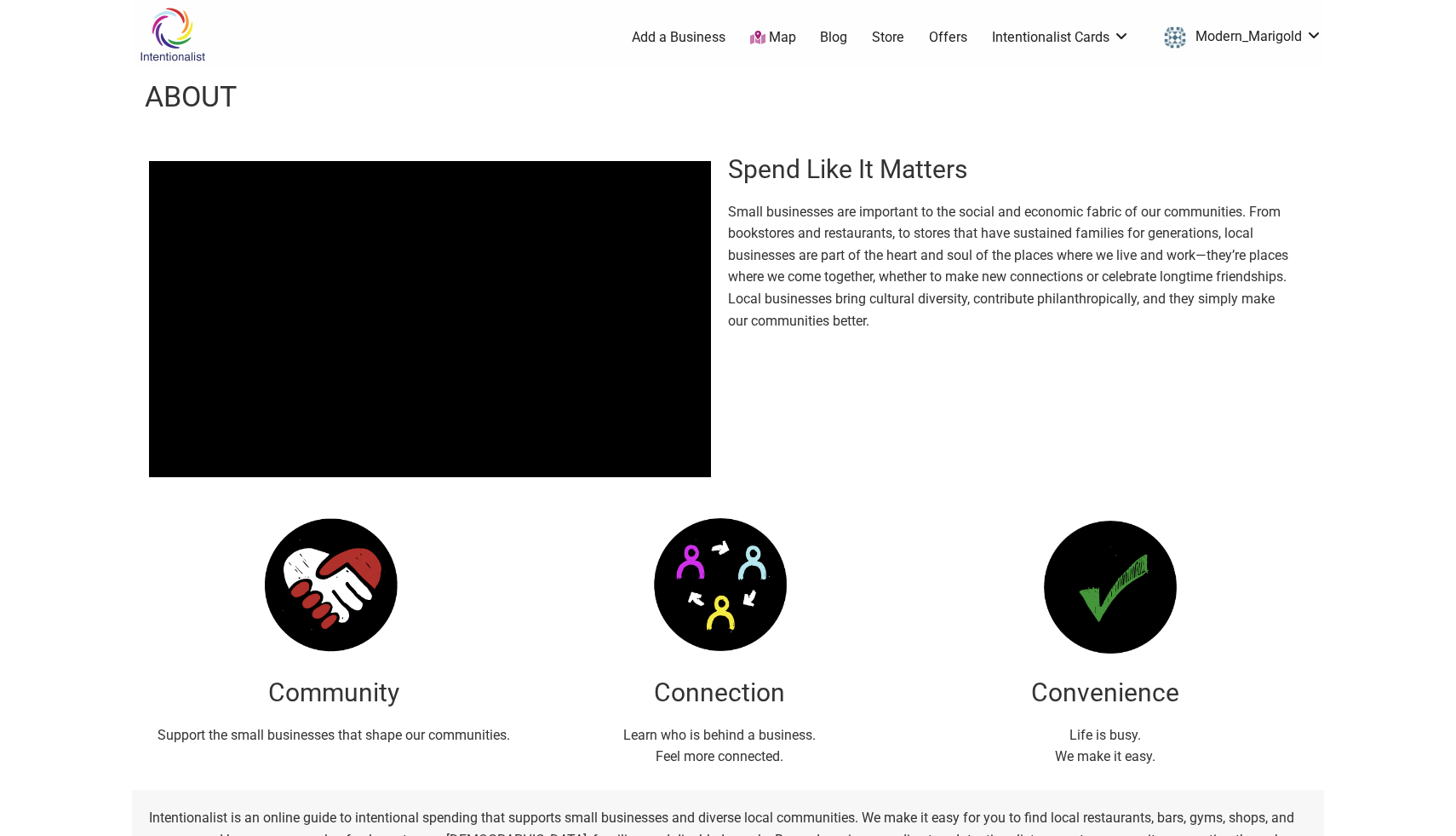
click at [1375, 212] on body "× Menu 0 Add a Business Map Blog Store Offers Intentionalist Cards Buy Black Ca…" at bounding box center [728, 418] width 1456 height 836
click at [953, 36] on link "Offers" at bounding box center [948, 37] width 38 height 19
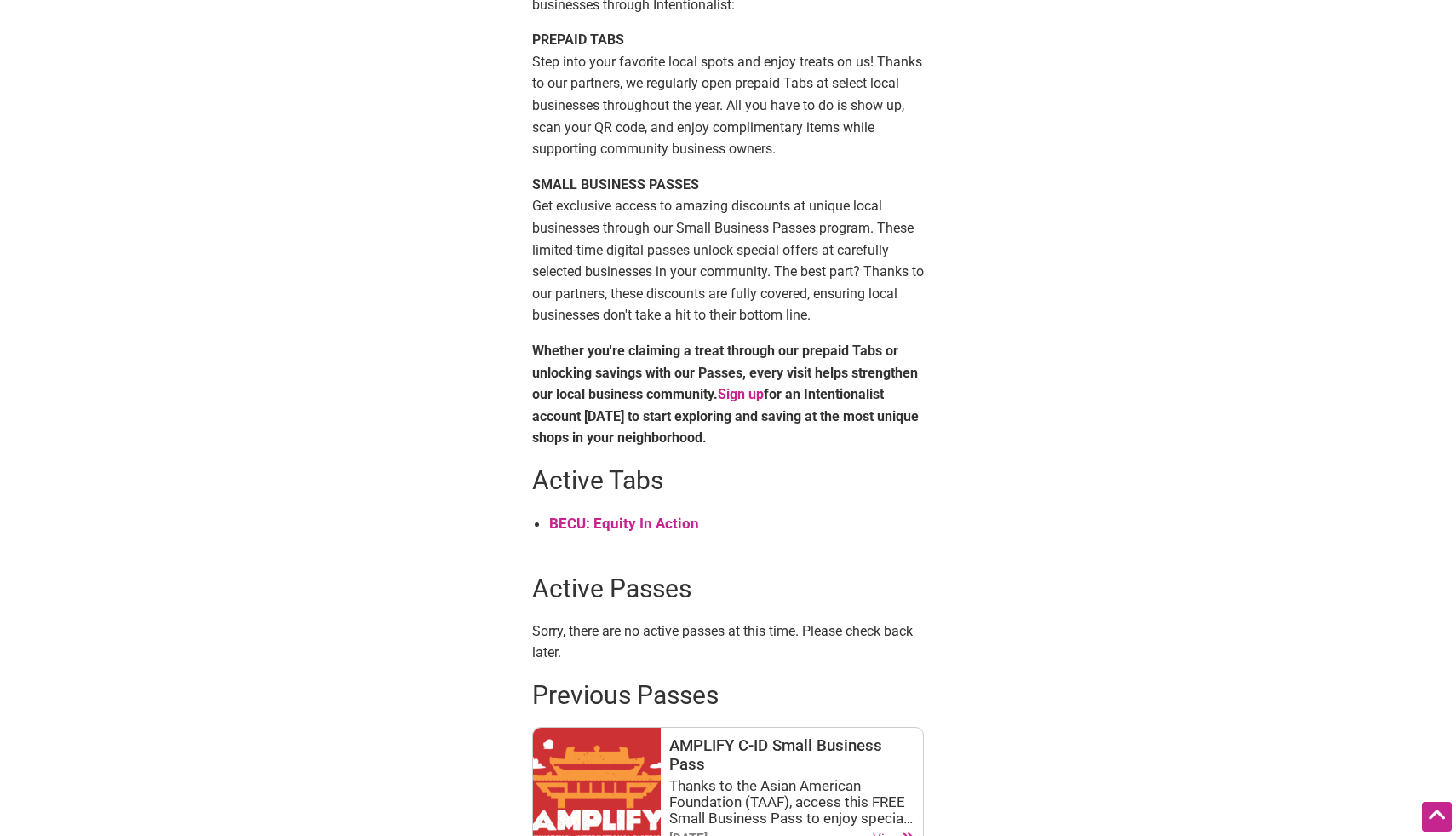
scroll to position [341, 0]
